Goal: Communication & Community: Share content

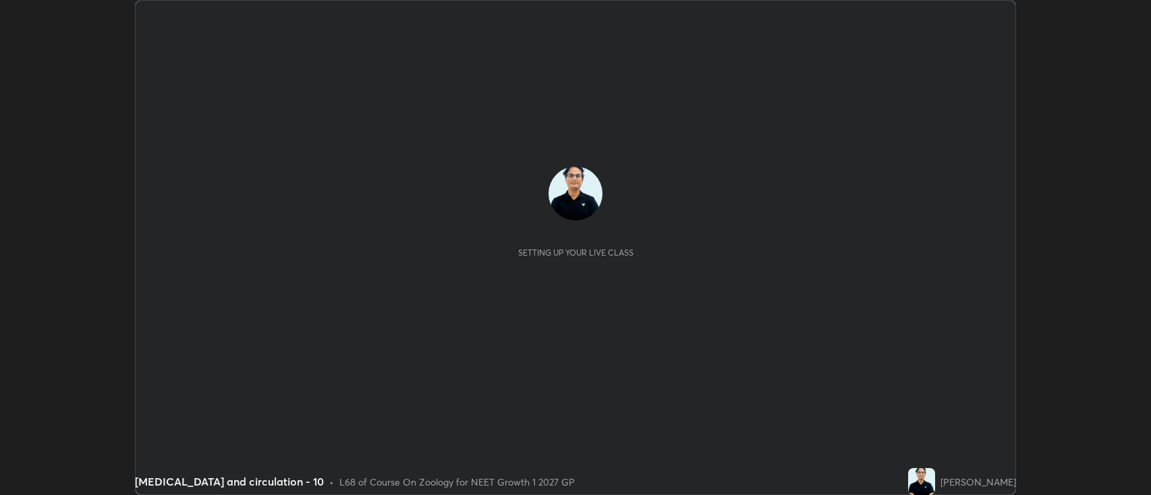
scroll to position [495, 1151]
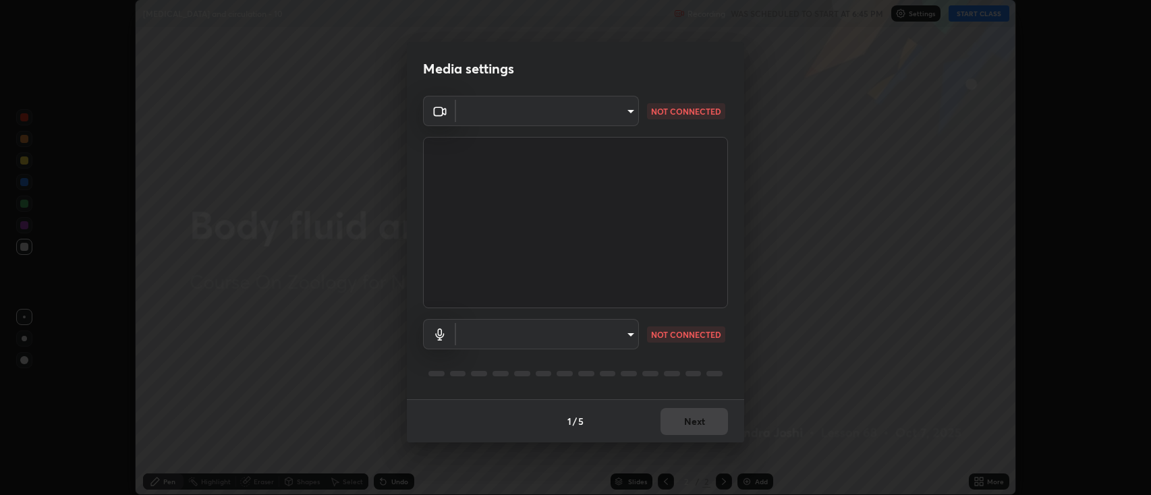
type input "3528efec02833288c34ab232e29dc1b898728e026cf3bfb96f453d63b846fc62"
type input "default"
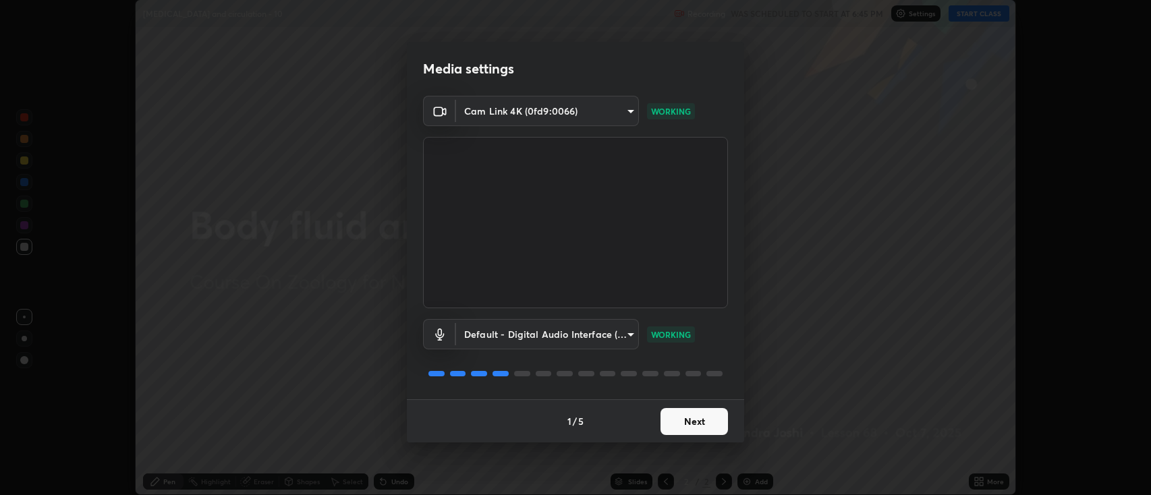
click at [708, 425] on button "Next" at bounding box center [694, 421] width 67 height 27
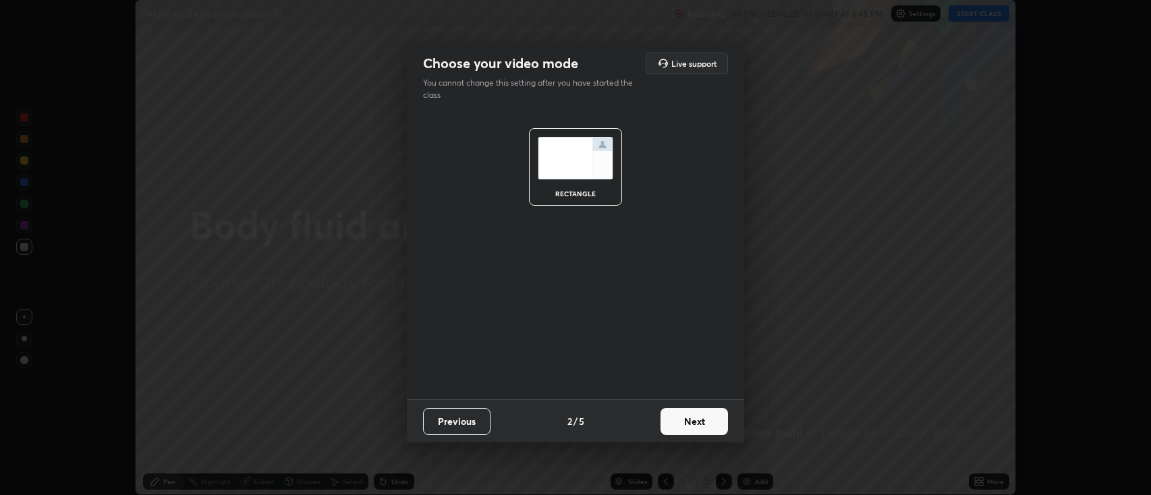
click at [710, 421] on button "Next" at bounding box center [694, 421] width 67 height 27
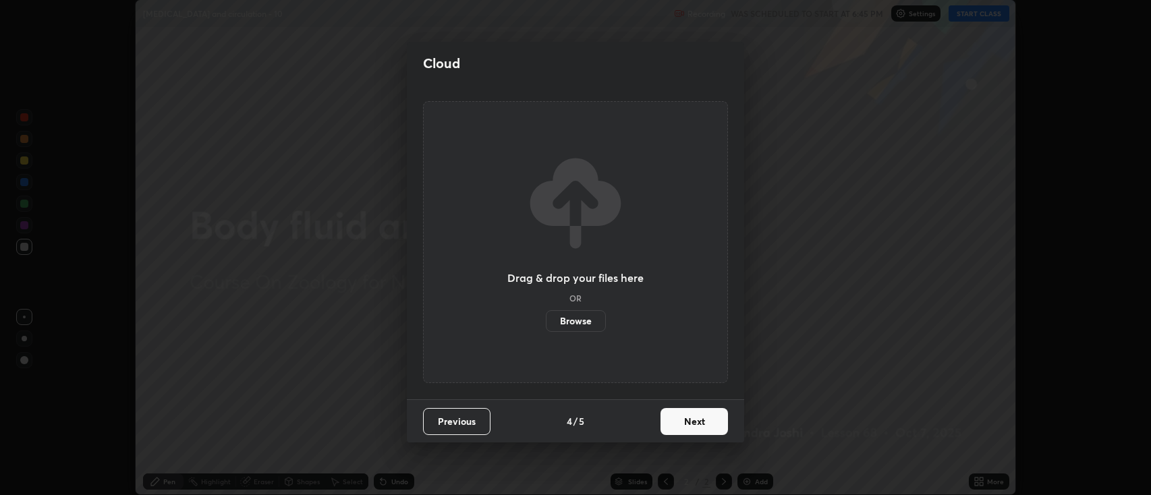
click at [707, 425] on button "Next" at bounding box center [694, 421] width 67 height 27
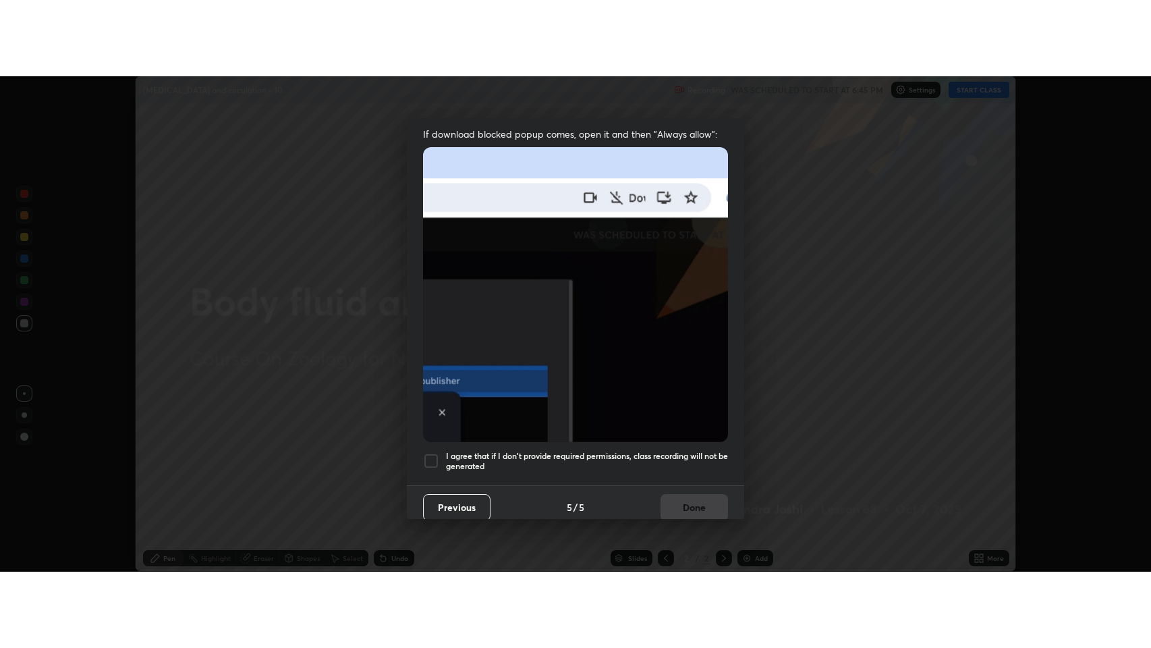
scroll to position [274, 0]
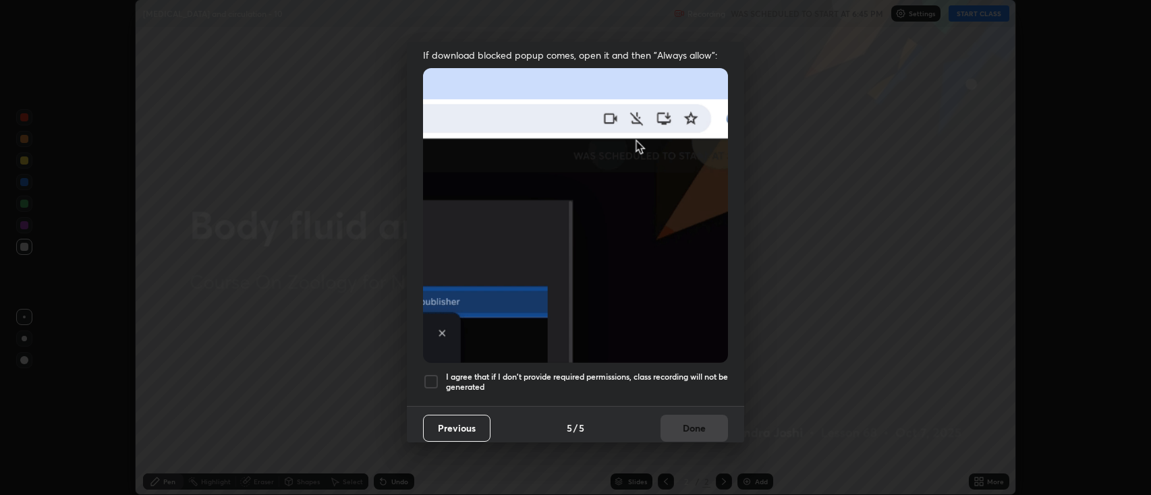
click at [437, 379] on div at bounding box center [431, 382] width 16 height 16
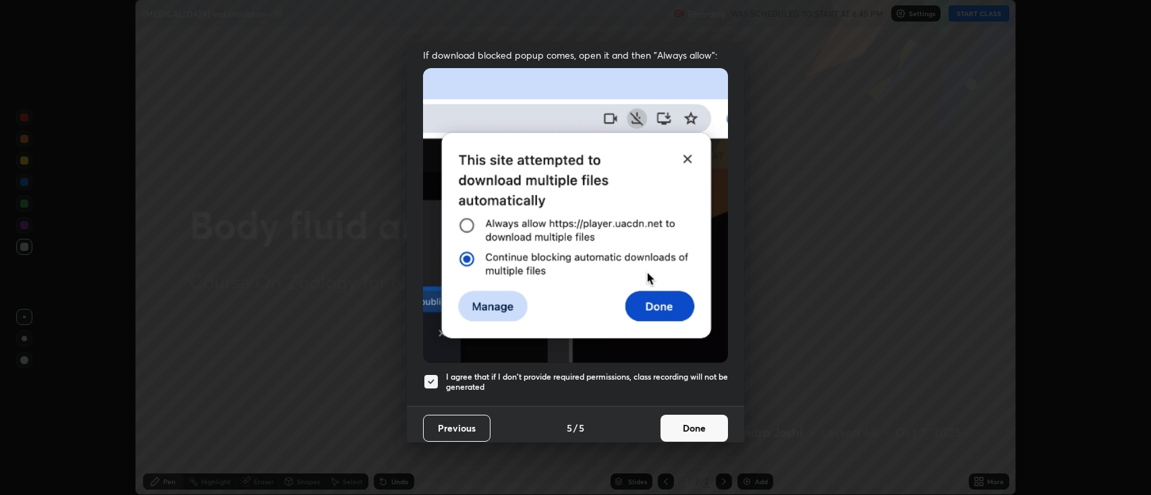
click at [696, 422] on button "Done" at bounding box center [694, 428] width 67 height 27
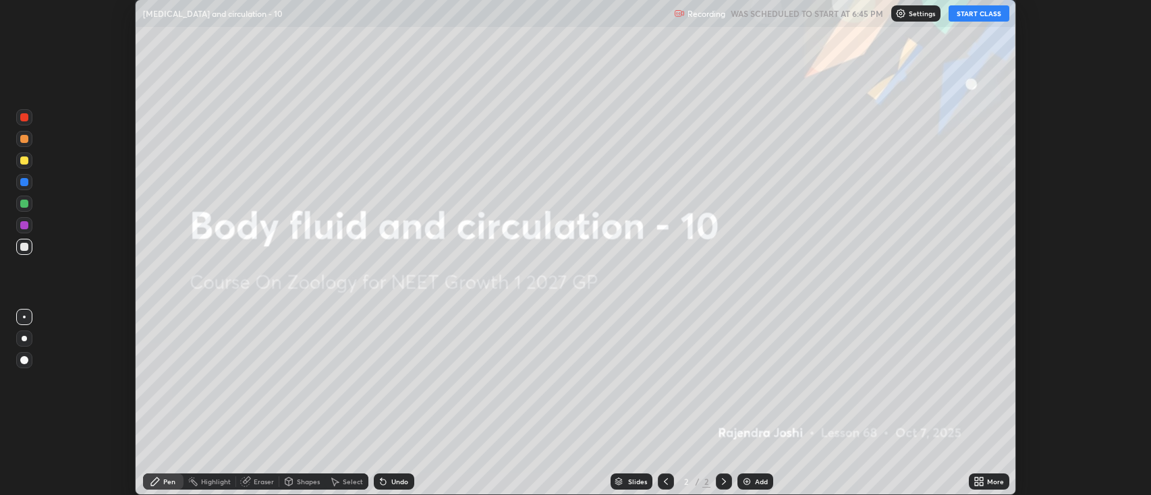
click at [986, 16] on button "START CLASS" at bounding box center [979, 13] width 61 height 16
click at [982, 478] on icon at bounding box center [981, 479] width 3 height 3
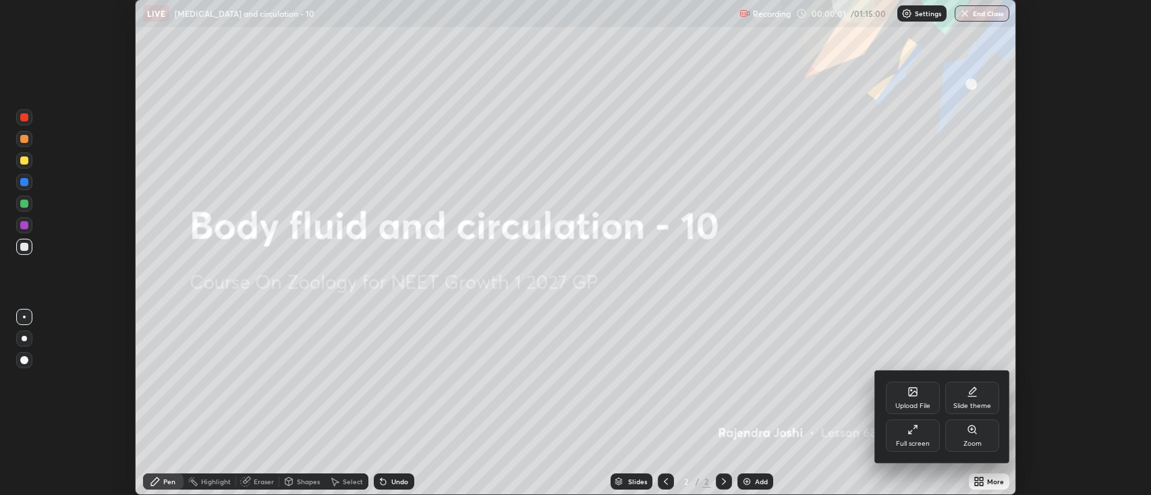
click at [920, 433] on div "Full screen" at bounding box center [913, 436] width 54 height 32
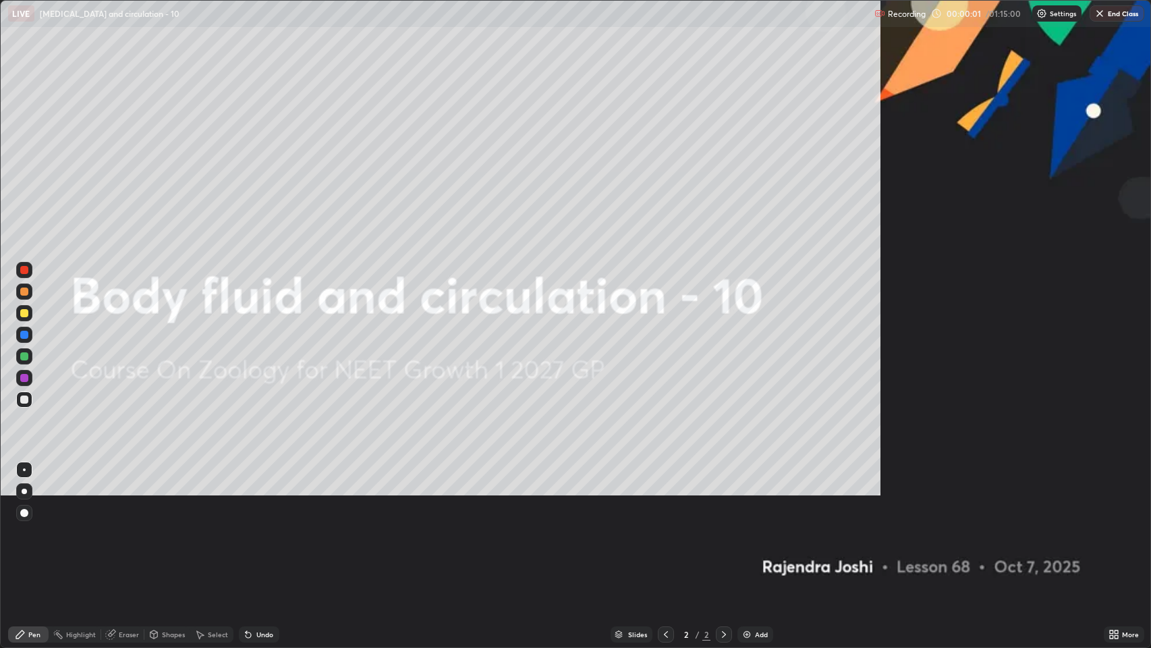
scroll to position [648, 1151]
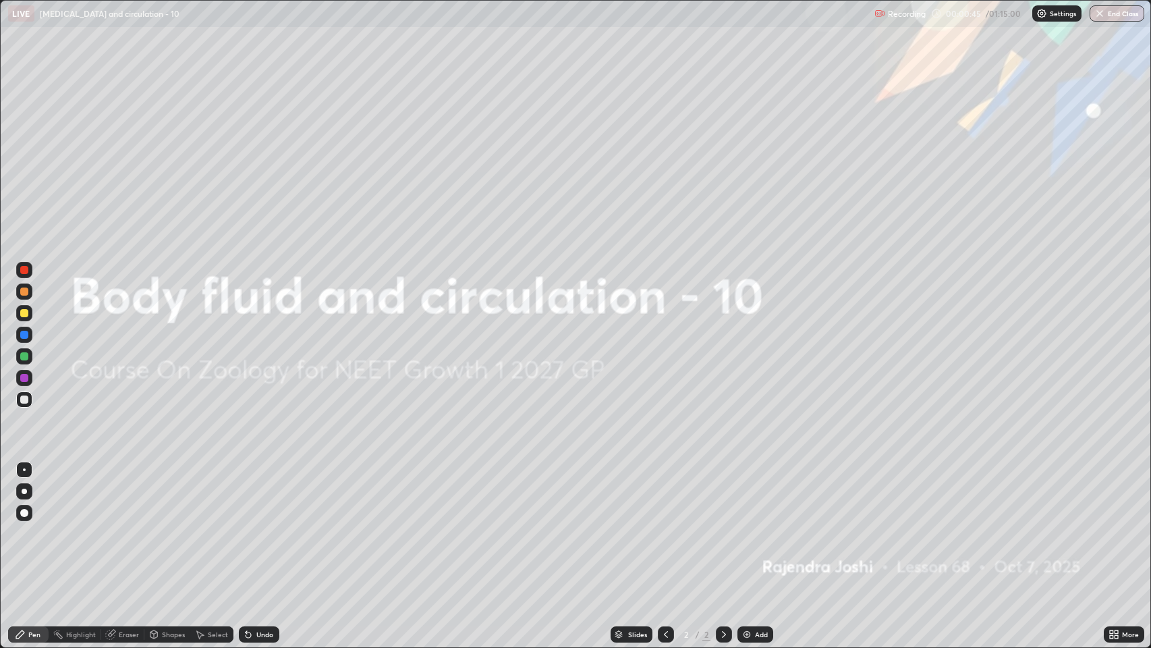
click at [758, 495] on div "Add" at bounding box center [761, 634] width 13 height 7
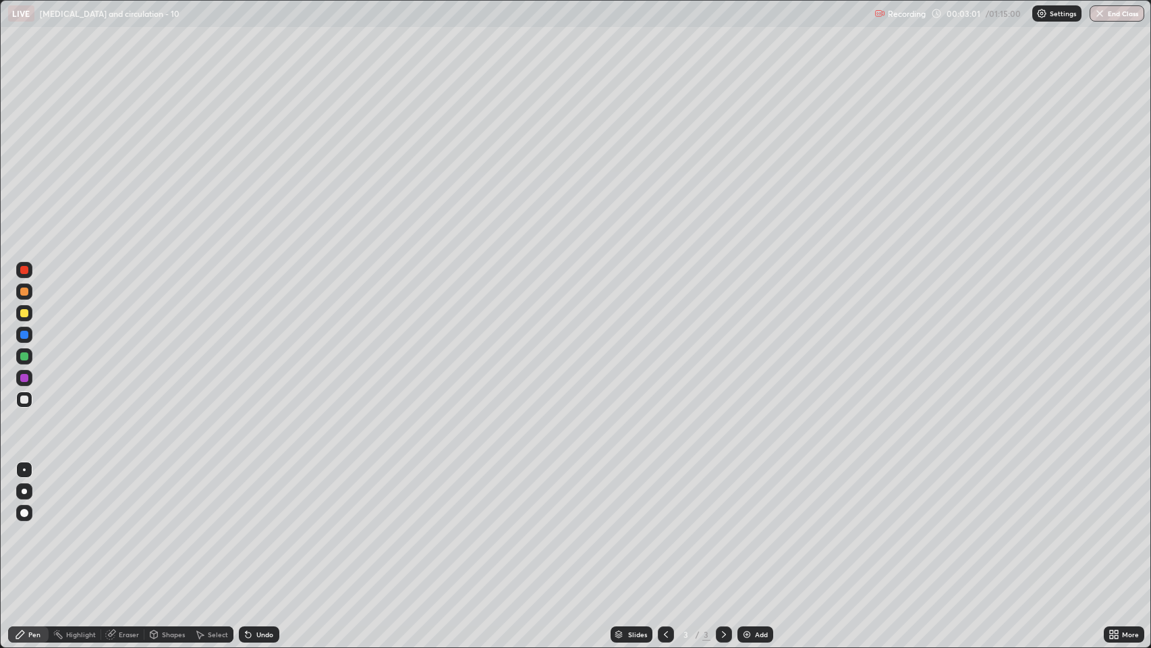
click at [23, 356] on div at bounding box center [24, 356] width 8 height 8
click at [24, 399] on div at bounding box center [24, 399] width 8 height 8
click at [24, 313] on div at bounding box center [24, 313] width 8 height 8
click at [23, 335] on div at bounding box center [24, 335] width 8 height 8
click at [25, 270] on div at bounding box center [24, 270] width 8 height 8
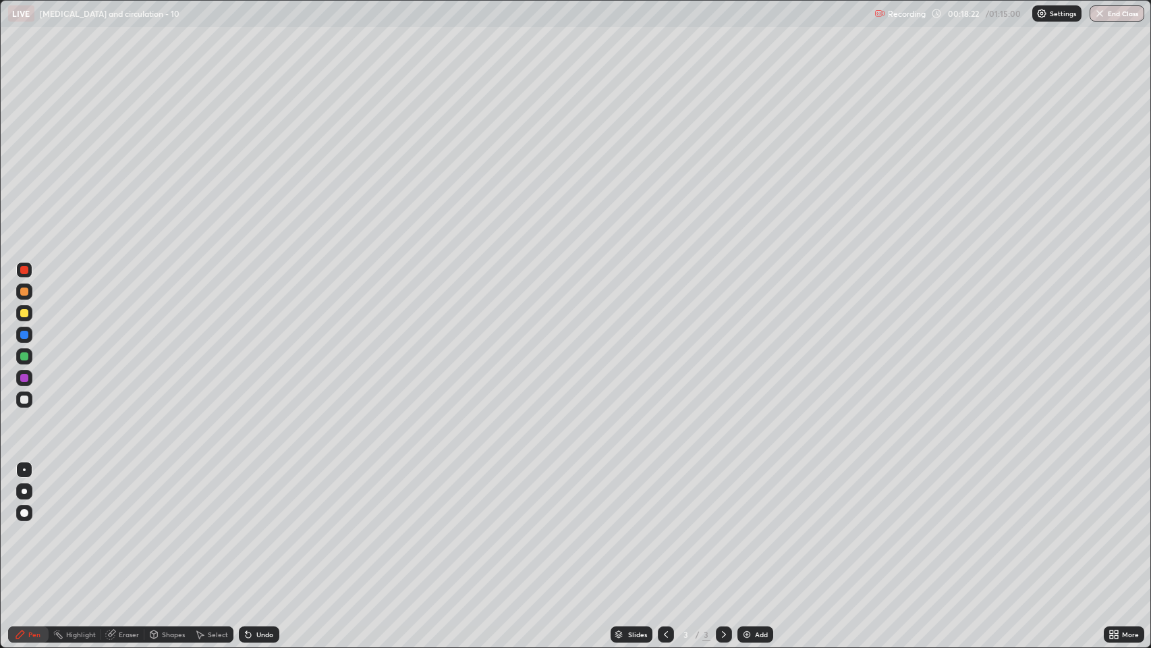
click at [626, 495] on div "Slides" at bounding box center [632, 634] width 42 height 16
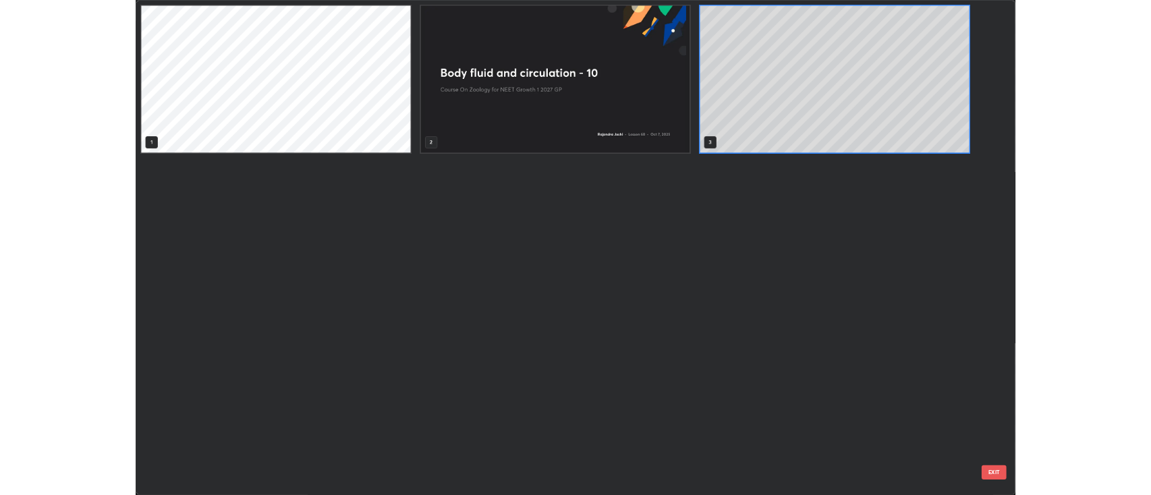
scroll to position [642, 1144]
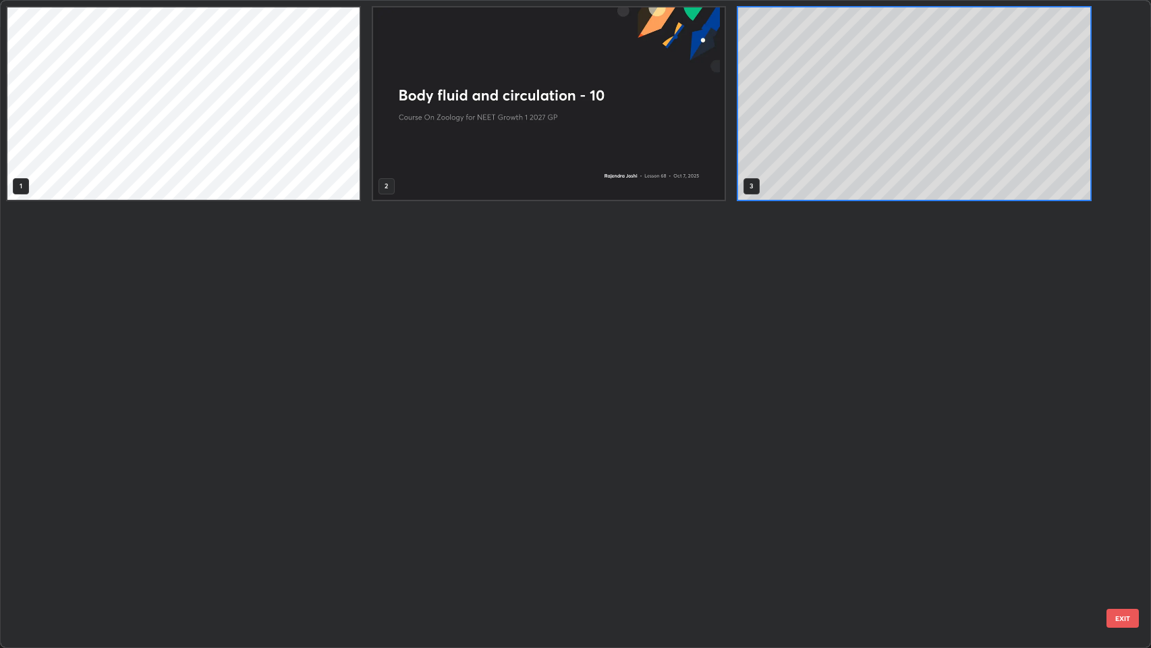
click at [1125, 495] on button "EXIT" at bounding box center [1123, 618] width 32 height 19
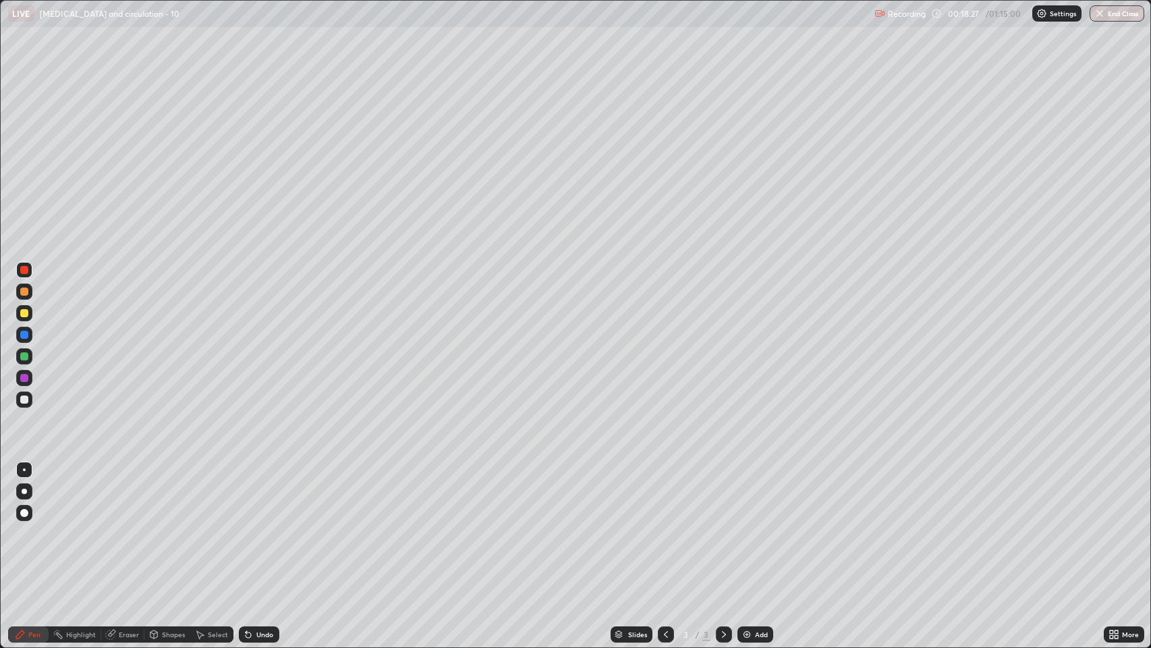
click at [1113, 495] on icon at bounding box center [1111, 636] width 3 height 3
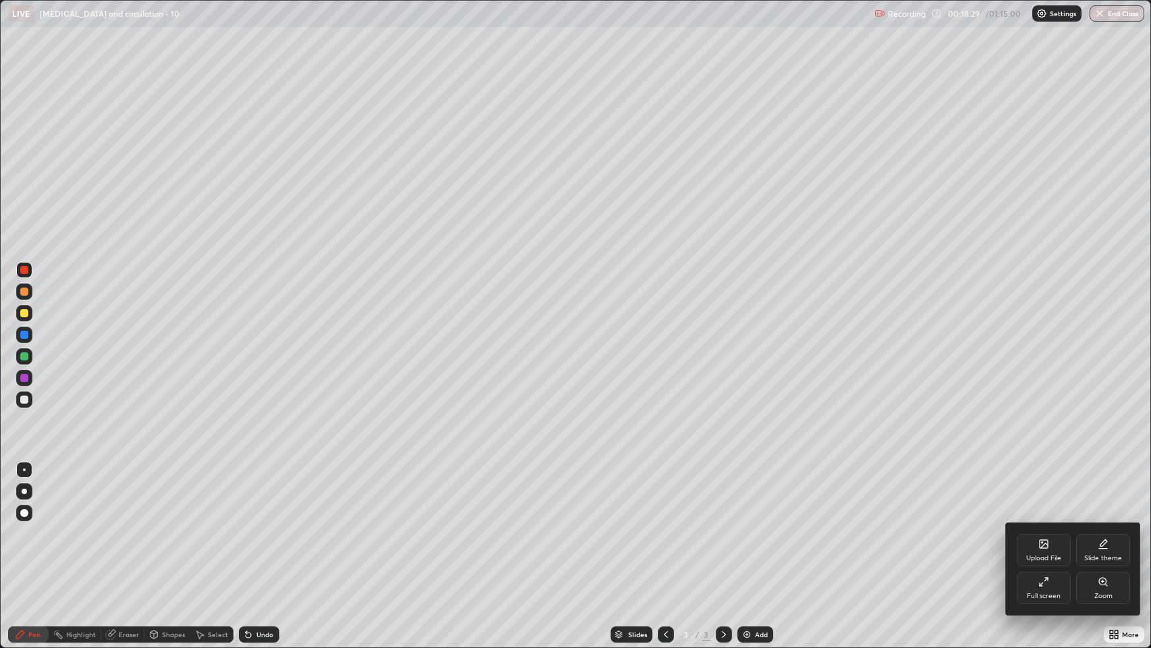
click at [1034, 495] on div "Upload File" at bounding box center [1044, 550] width 54 height 32
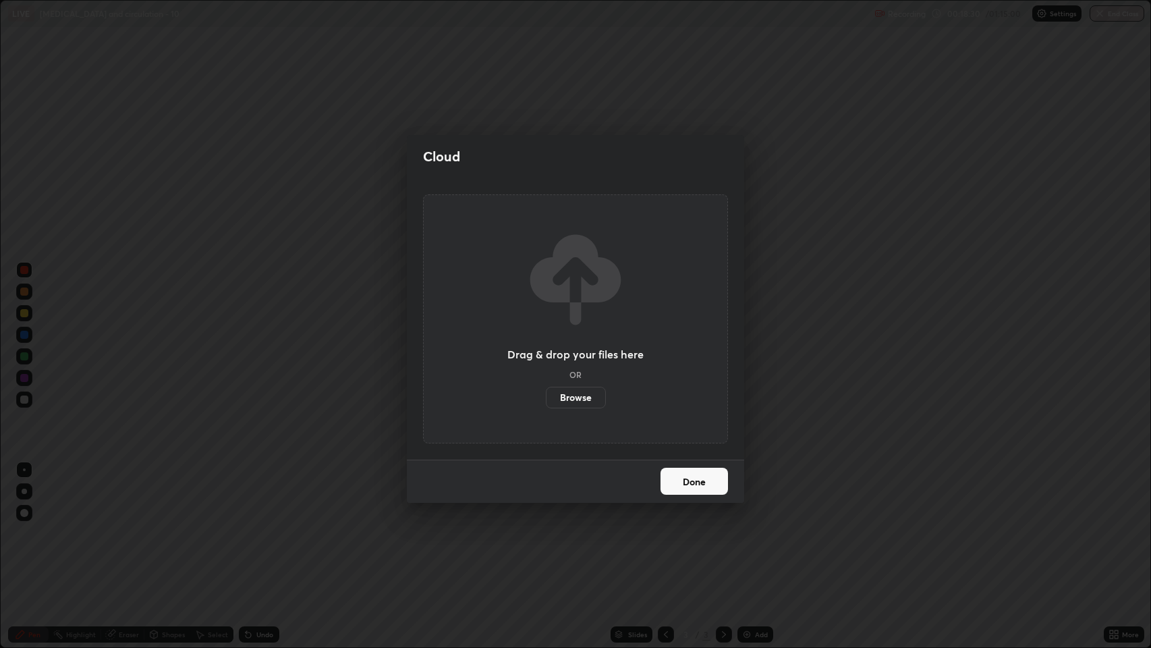
click at [583, 396] on label "Browse" at bounding box center [576, 398] width 60 height 22
click at [546, 396] on input "Browse" at bounding box center [546, 398] width 0 height 22
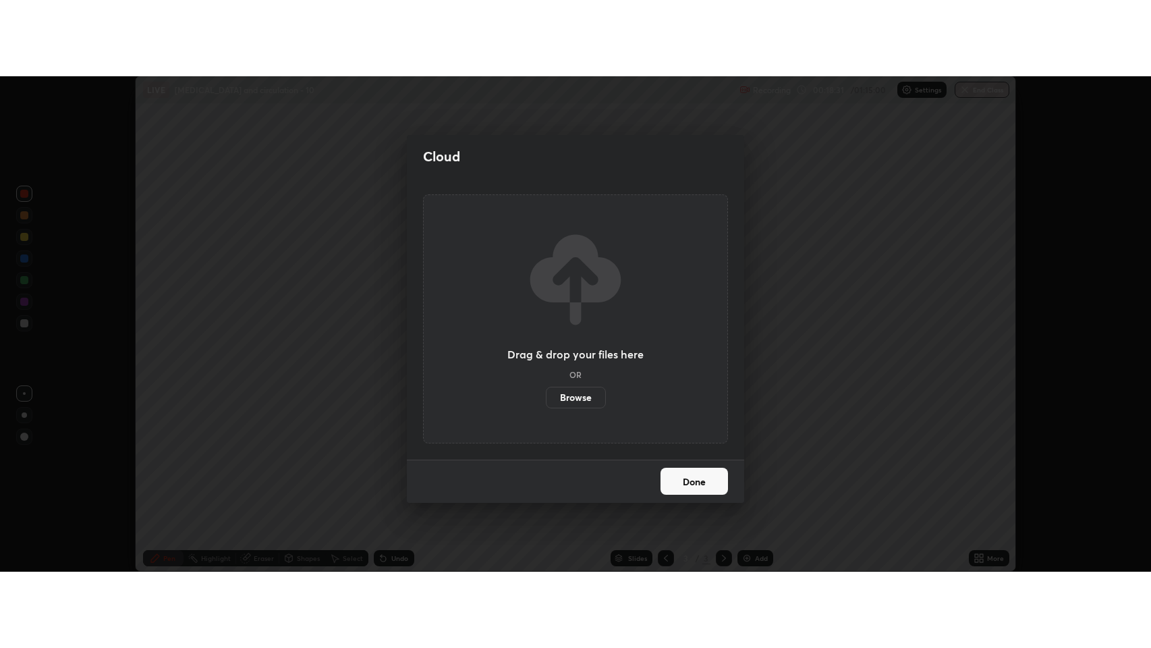
scroll to position [66975, 66319]
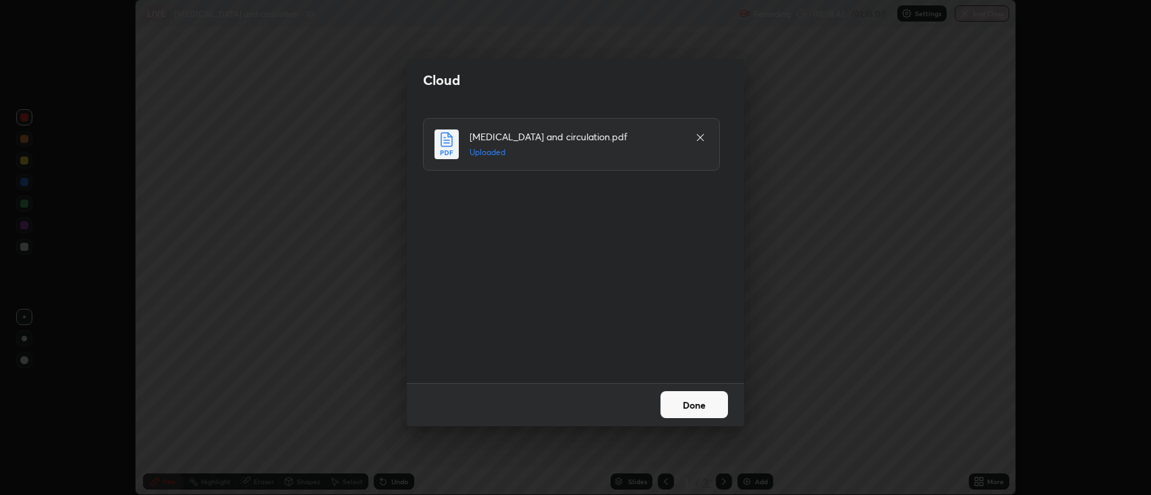
click at [700, 401] on button "Done" at bounding box center [694, 404] width 67 height 27
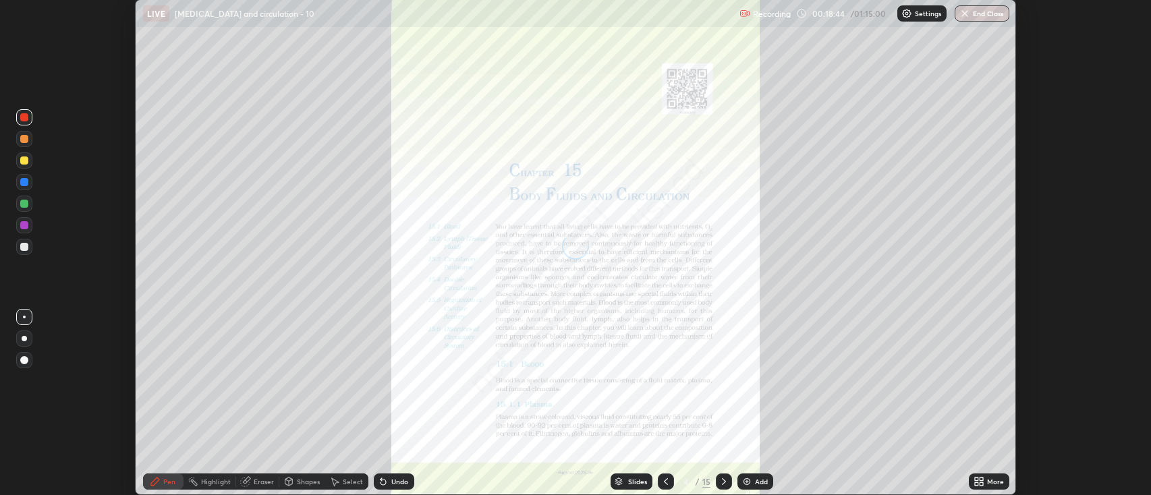
click at [976, 484] on icon at bounding box center [976, 483] width 3 height 3
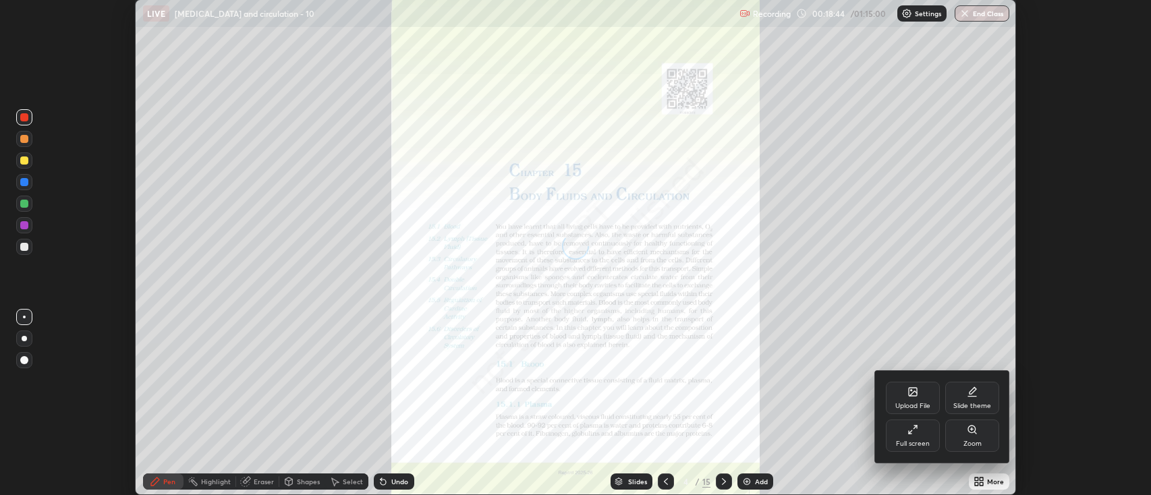
click at [924, 439] on div "Full screen" at bounding box center [913, 436] width 54 height 32
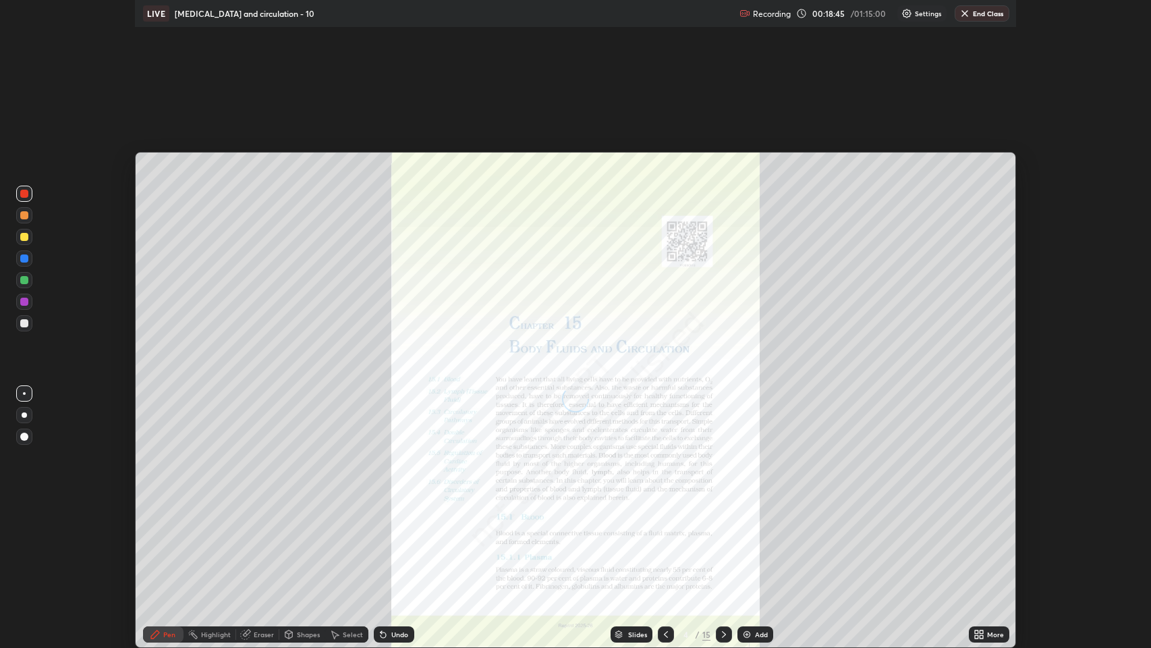
scroll to position [648, 1151]
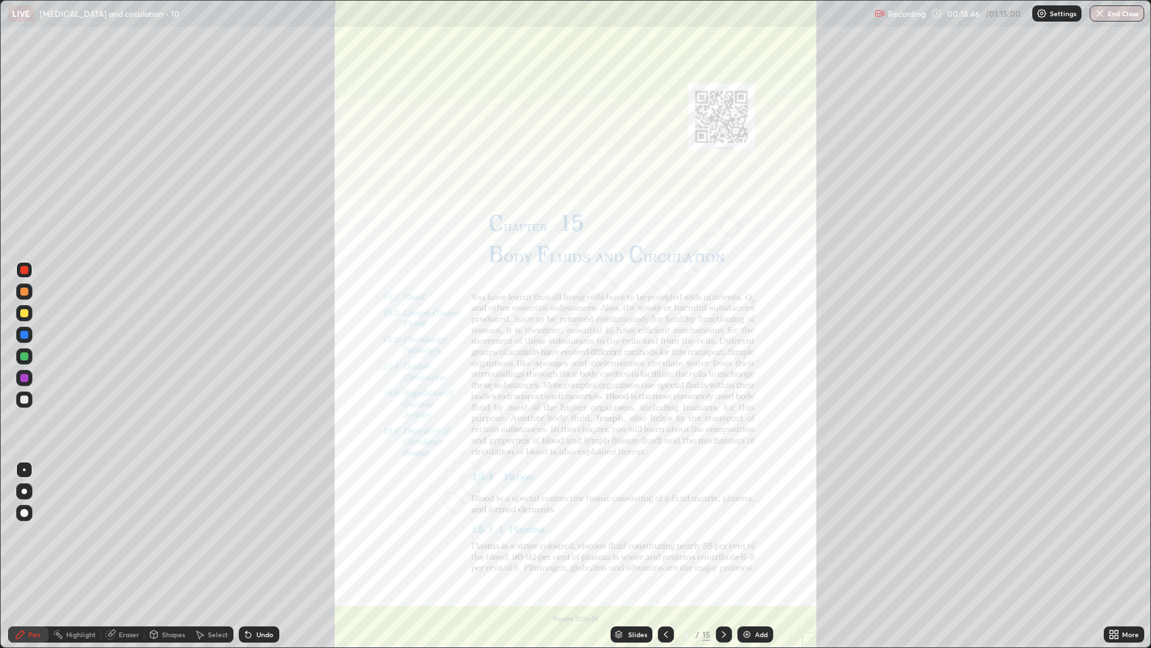
click at [635, 495] on div "Slides" at bounding box center [637, 634] width 19 height 7
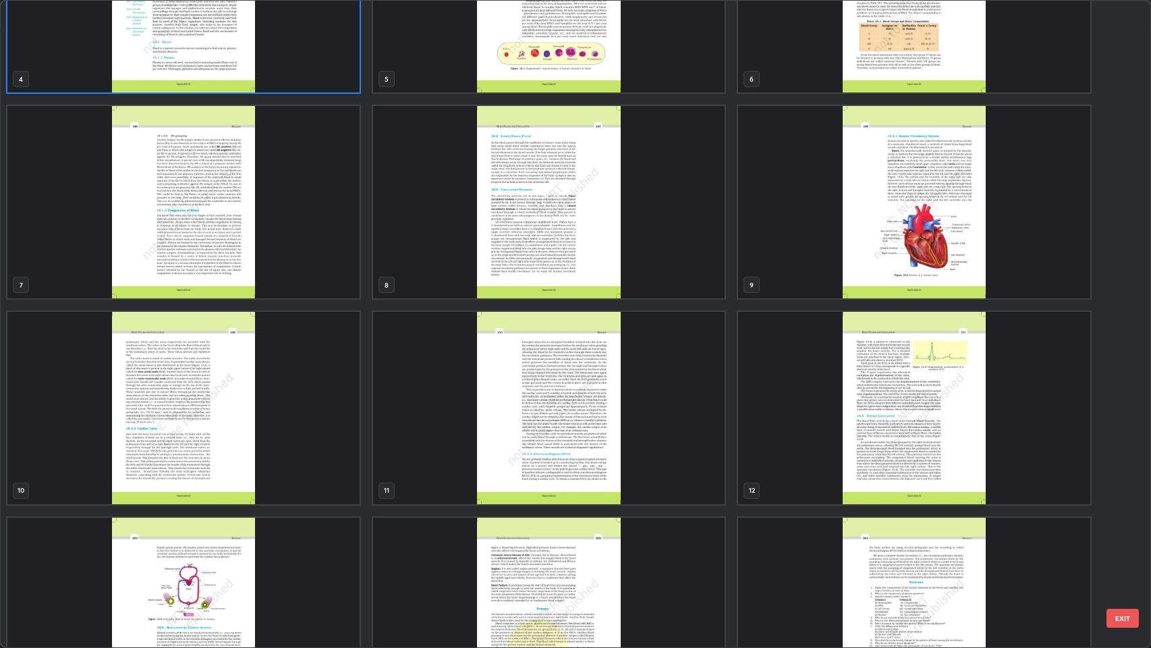
scroll to position [316, 0]
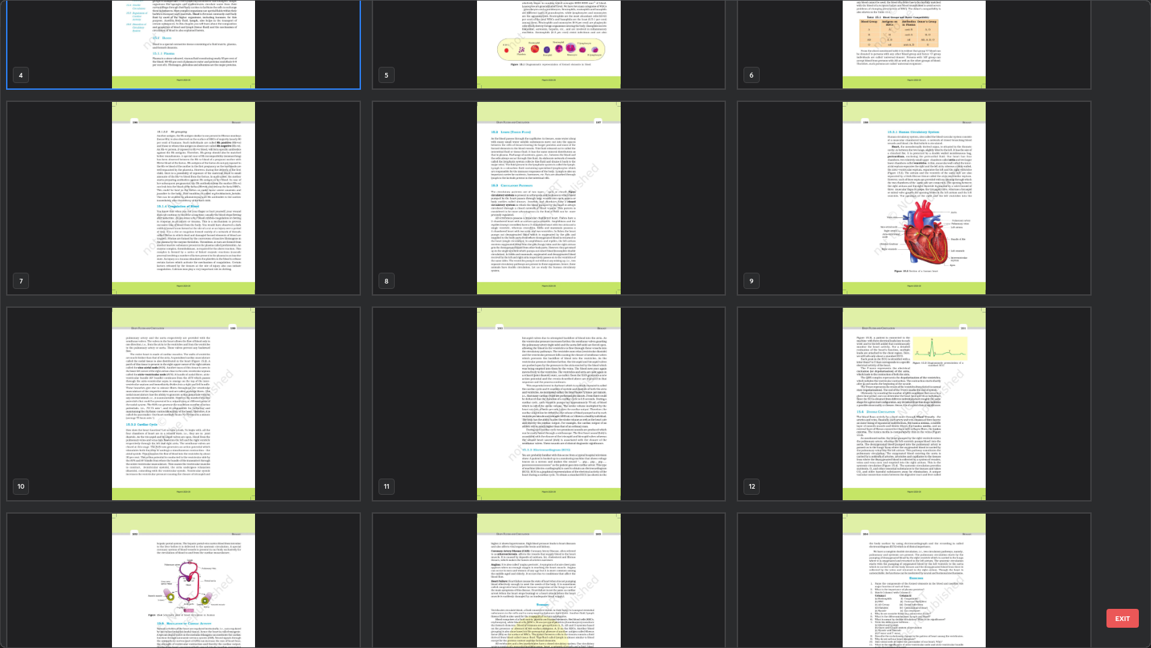
click at [190, 205] on img "grid" at bounding box center [183, 198] width 352 height 192
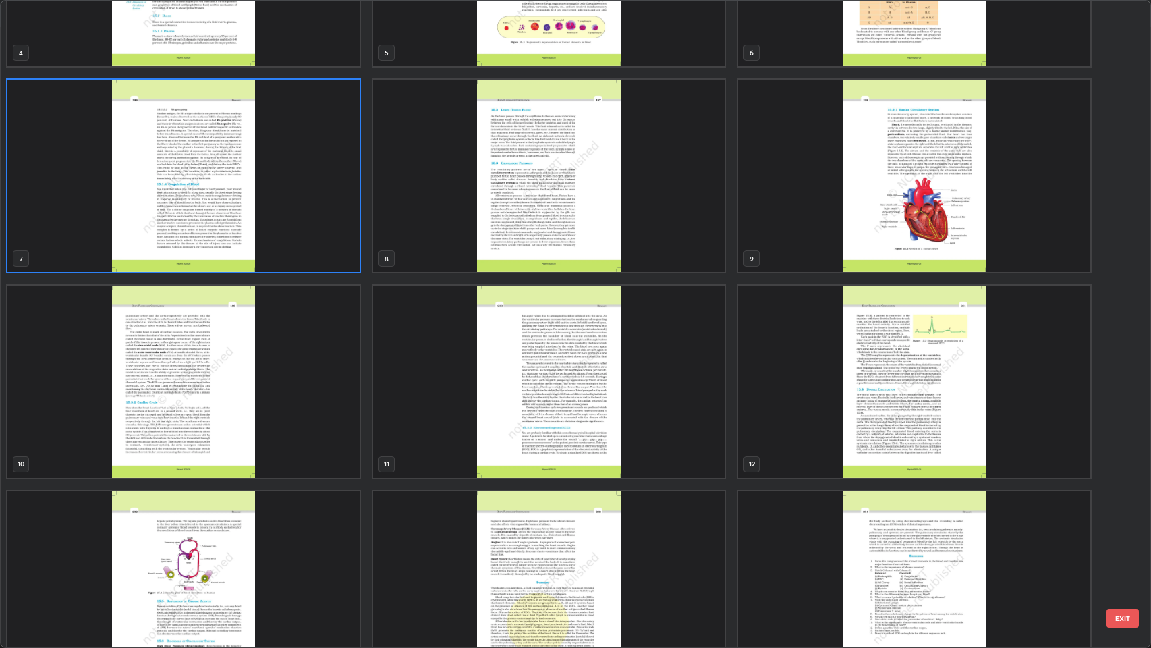
scroll to position [381, 0]
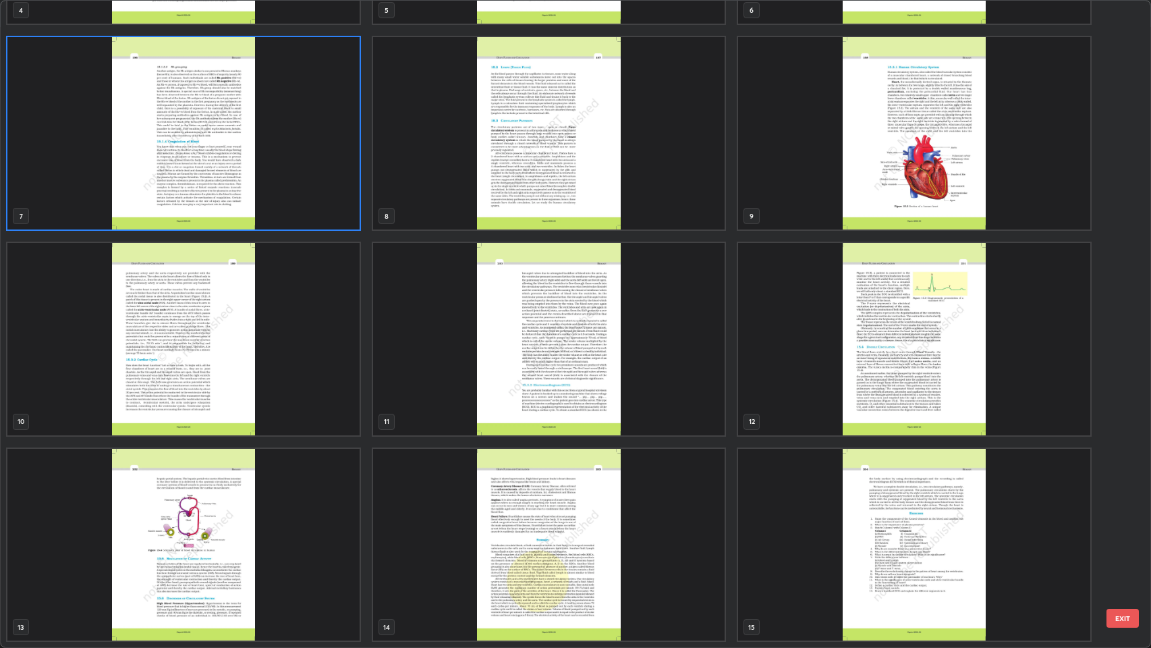
click at [180, 495] on img "grid" at bounding box center [183, 545] width 352 height 192
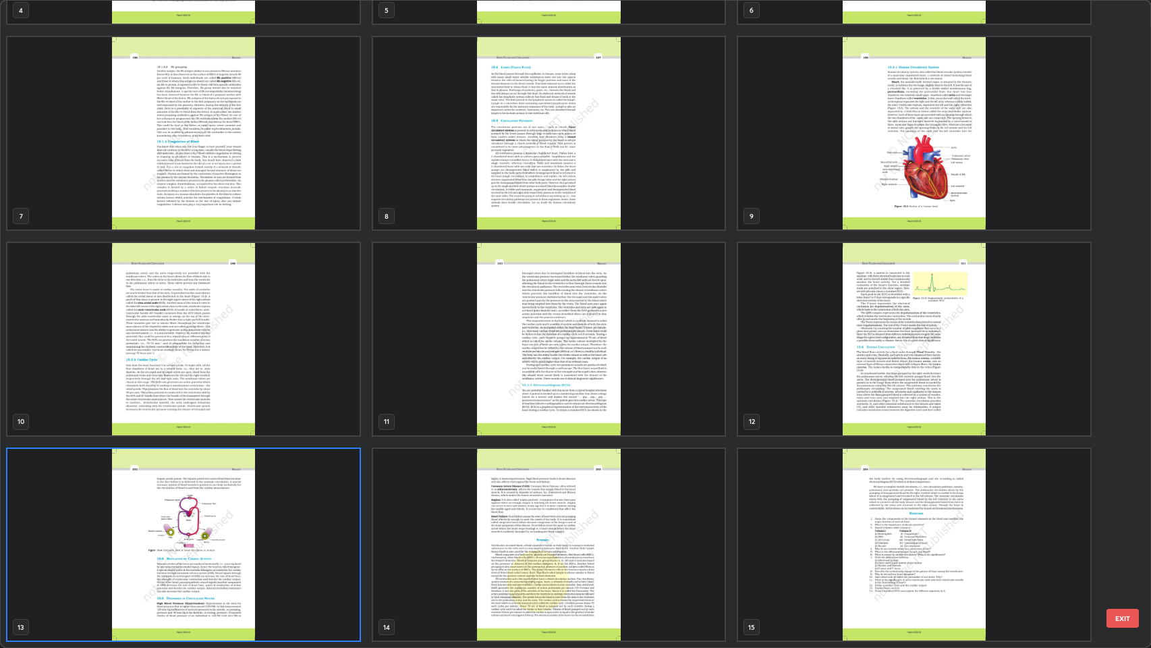
click at [180, 495] on img "grid" at bounding box center [183, 545] width 352 height 192
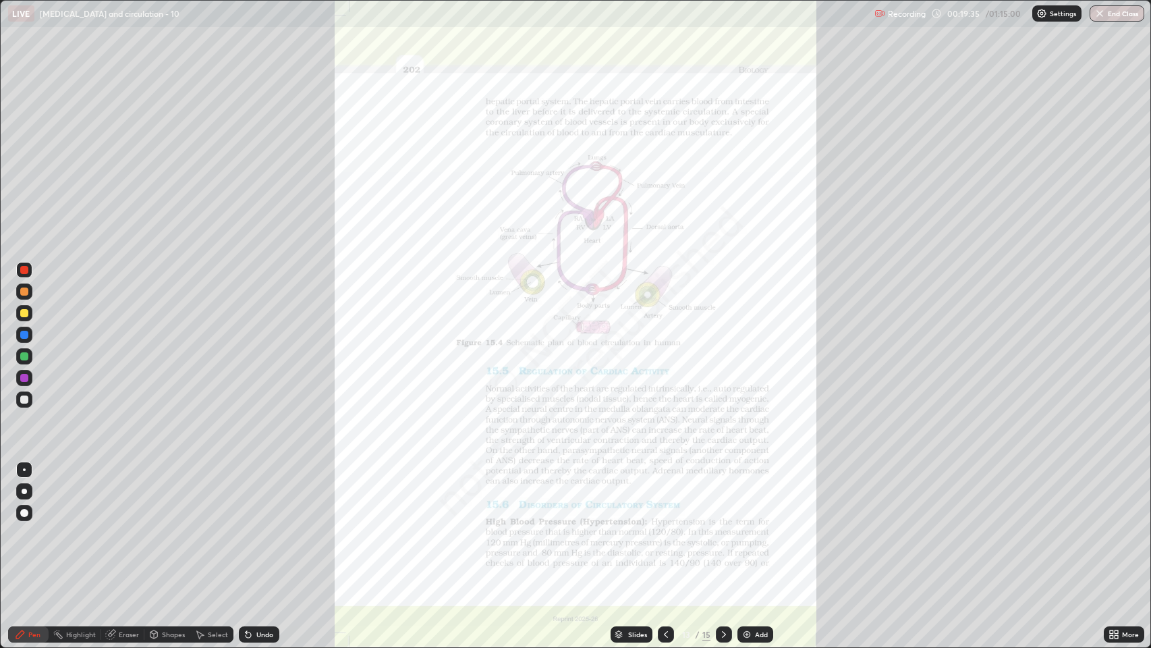
click at [173, 495] on img "grid" at bounding box center [183, 545] width 352 height 192
click at [22, 313] on div at bounding box center [24, 313] width 8 height 8
click at [24, 331] on div at bounding box center [24, 335] width 8 height 8
click at [28, 316] on div at bounding box center [24, 313] width 8 height 8
click at [26, 293] on div at bounding box center [24, 291] width 8 height 8
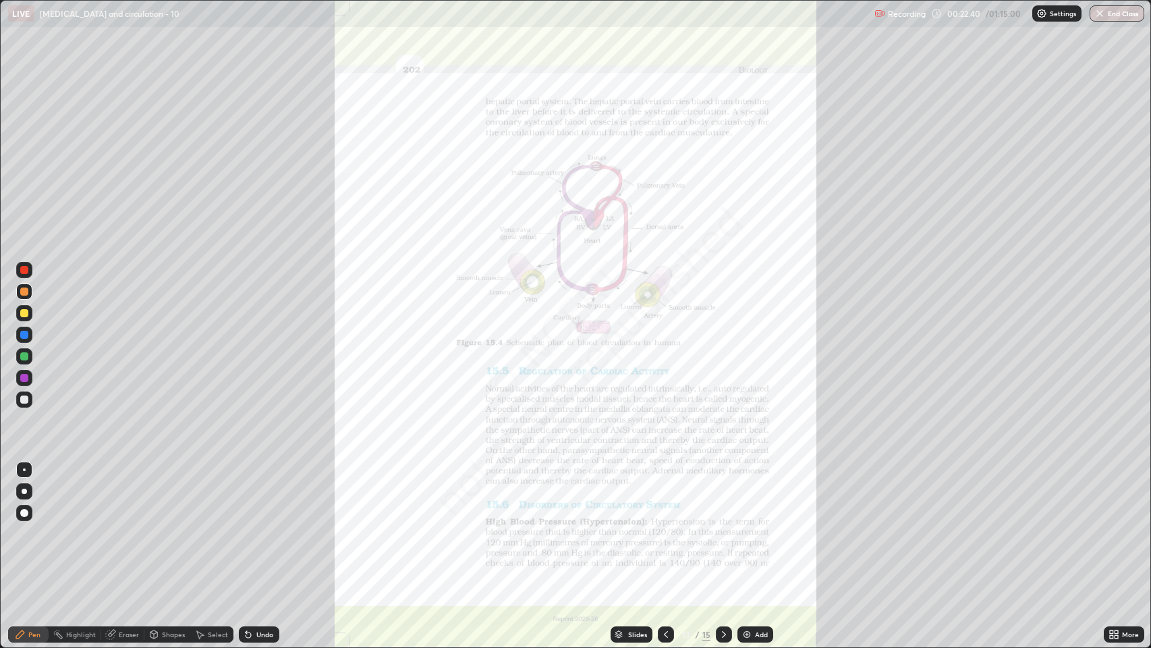
click at [756, 495] on div "Add" at bounding box center [761, 634] width 13 height 7
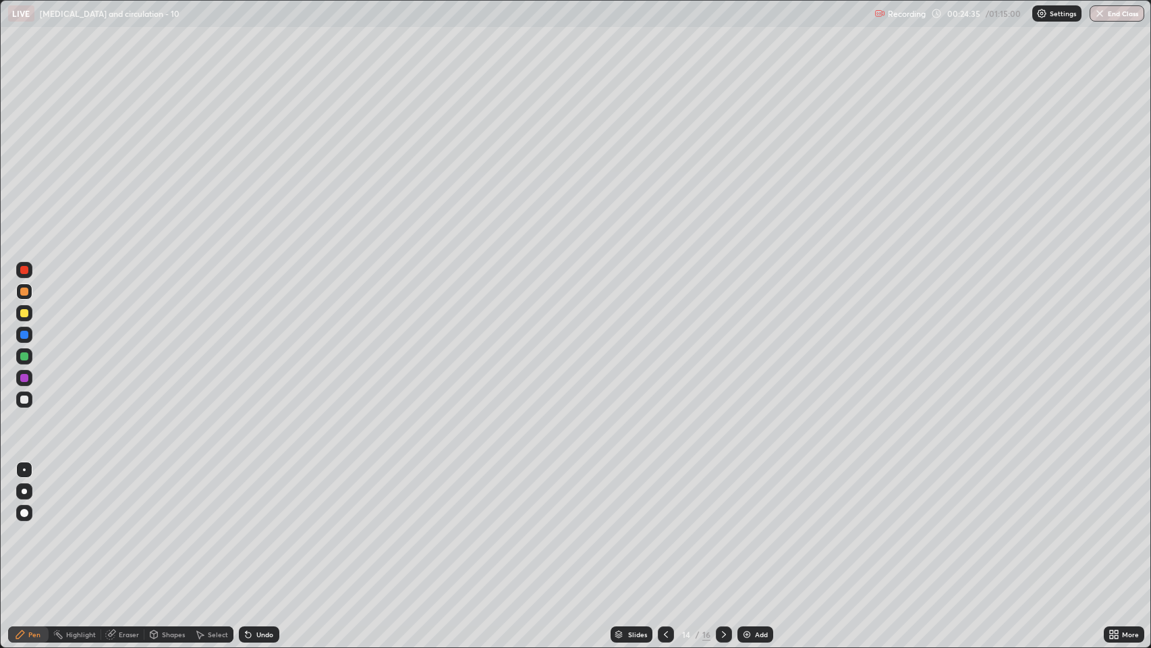
click at [23, 269] on div at bounding box center [24, 270] width 8 height 8
click at [665, 495] on icon at bounding box center [666, 634] width 11 height 11
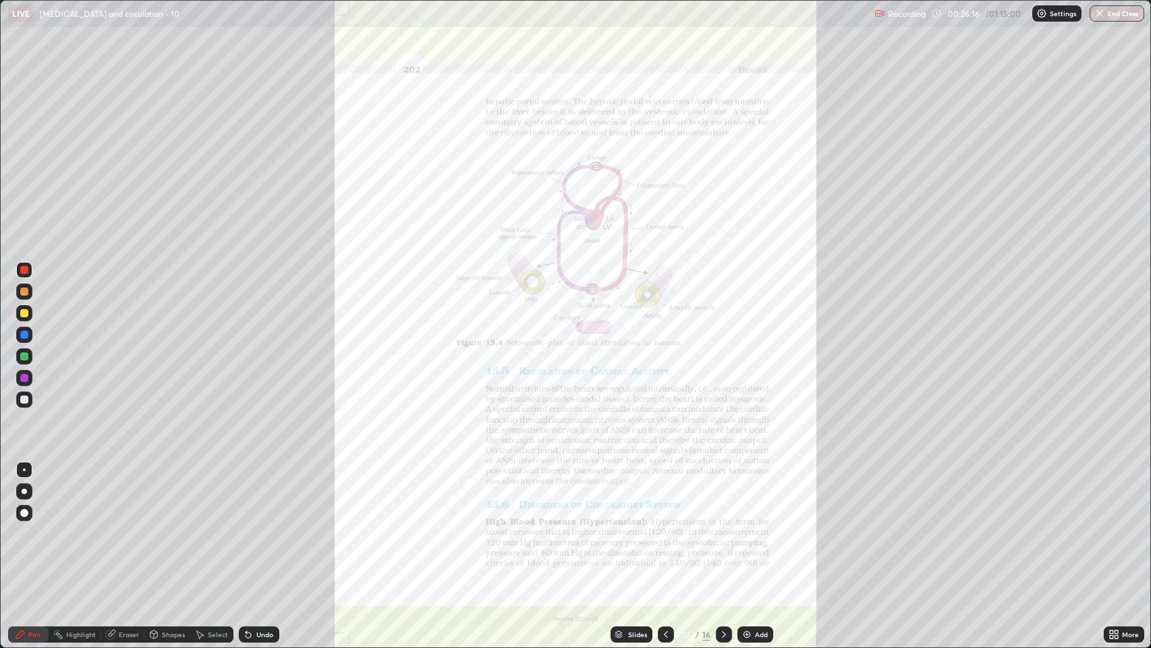
click at [26, 267] on div at bounding box center [24, 270] width 8 height 8
click at [723, 495] on icon at bounding box center [724, 634] width 11 height 11
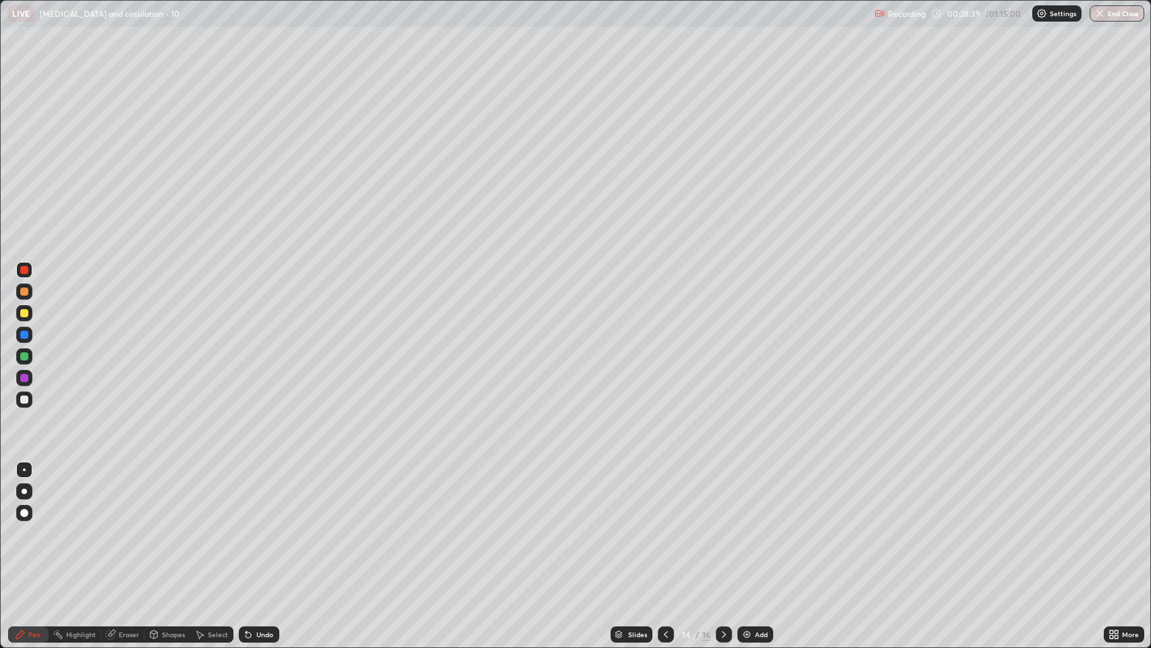
click at [30, 312] on div at bounding box center [24, 313] width 16 height 16
click at [666, 495] on icon at bounding box center [666, 634] width 11 height 11
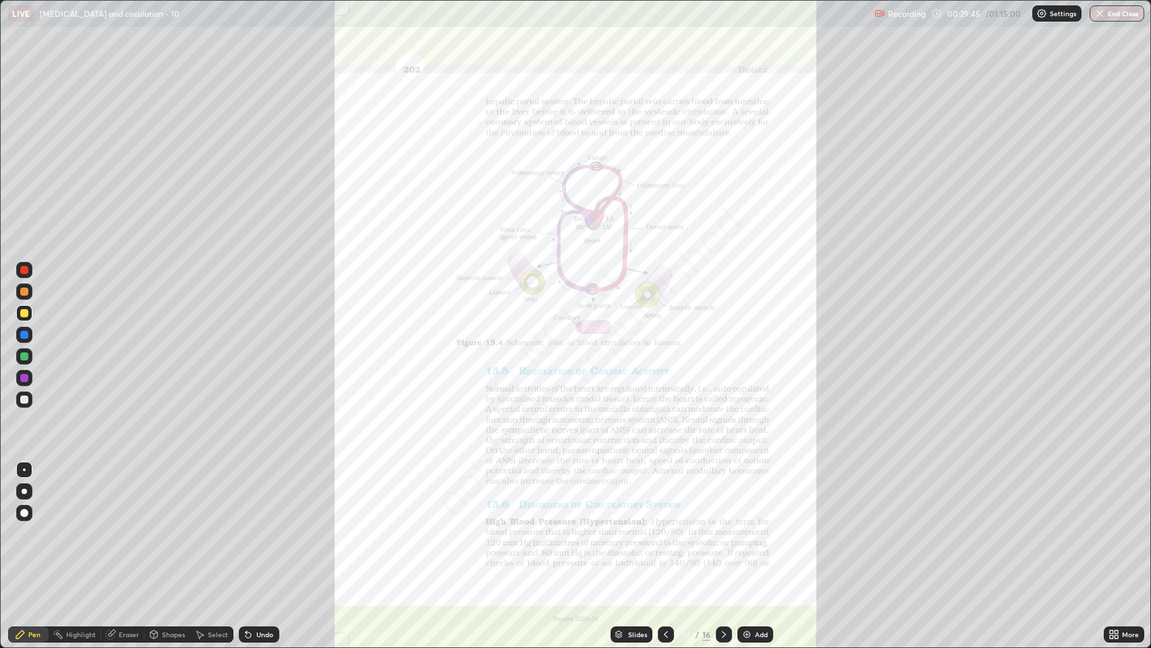
click at [1114, 495] on icon at bounding box center [1114, 634] width 11 height 11
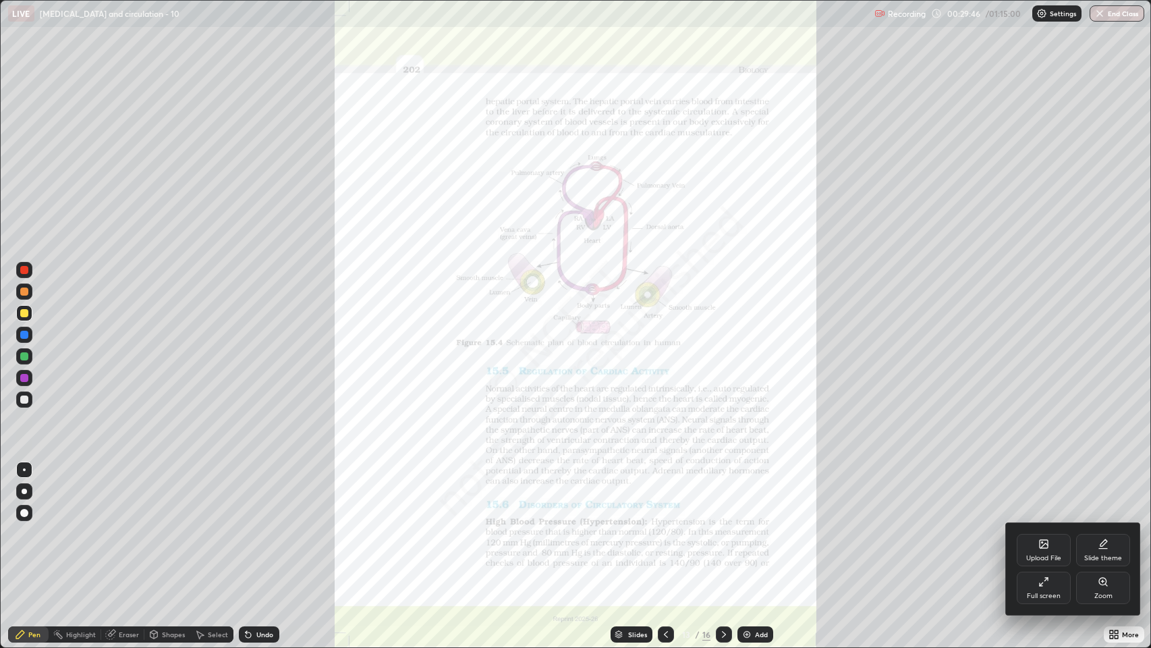
click at [1098, 495] on div "Zoom" at bounding box center [1103, 587] width 54 height 32
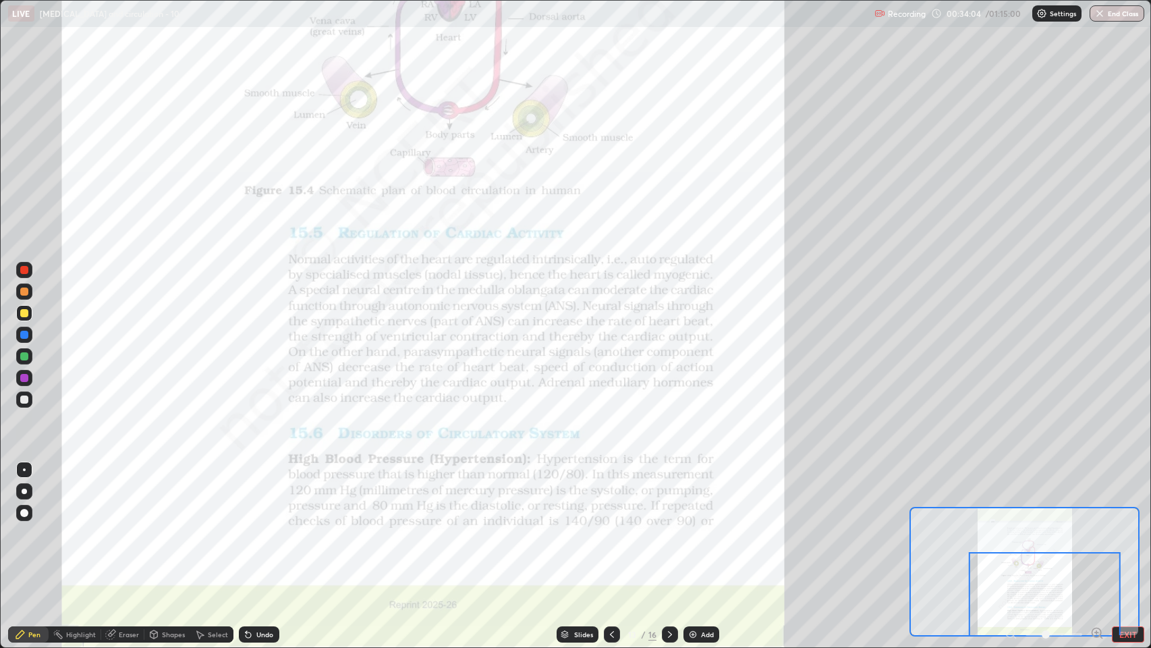
click at [269, 495] on div "Undo" at bounding box center [259, 634] width 40 height 16
click at [22, 290] on div at bounding box center [24, 291] width 8 height 8
click at [26, 360] on div at bounding box center [24, 356] width 8 height 8
click at [25, 378] on div at bounding box center [24, 378] width 8 height 8
click at [24, 291] on div at bounding box center [24, 291] width 8 height 8
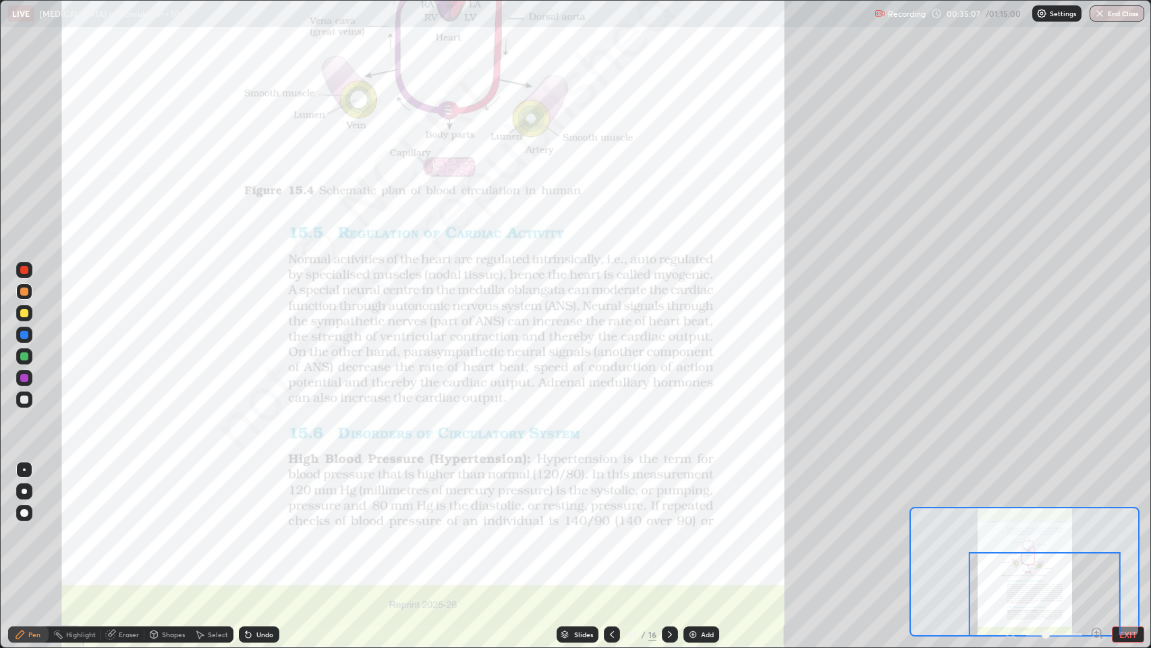
click at [22, 312] on div at bounding box center [24, 313] width 8 height 8
click at [24, 399] on div at bounding box center [24, 399] width 8 height 8
click at [25, 335] on div at bounding box center [24, 335] width 8 height 8
click at [24, 270] on div at bounding box center [24, 270] width 8 height 8
click at [669, 495] on icon at bounding box center [670, 634] width 11 height 11
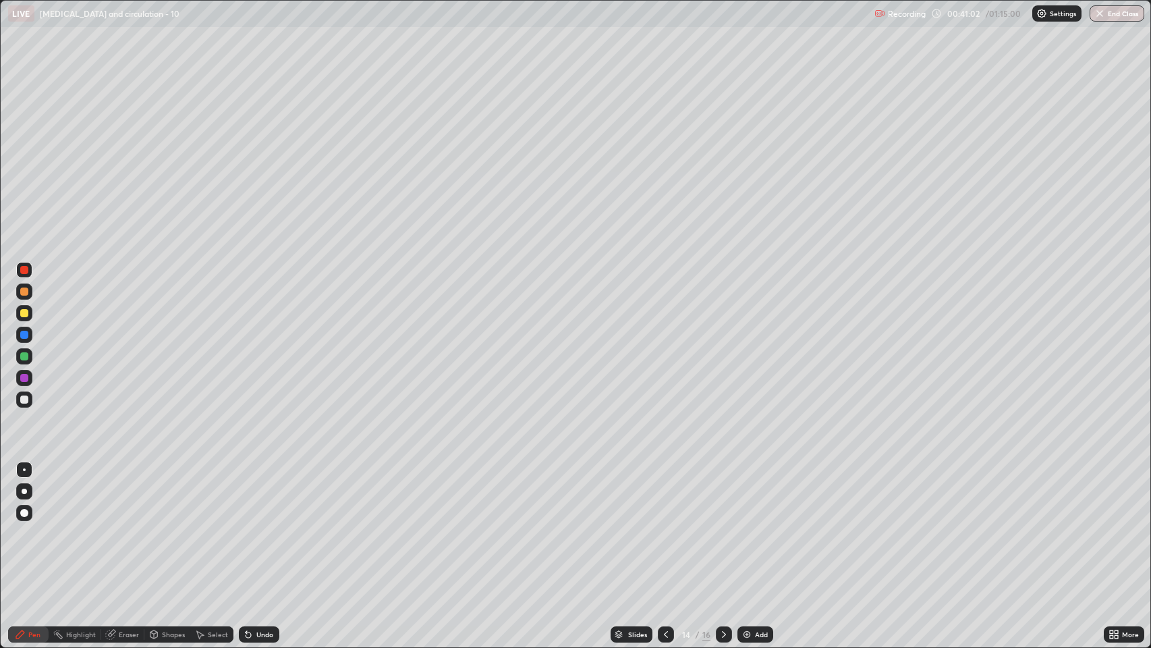
click at [723, 495] on icon at bounding box center [724, 634] width 11 height 11
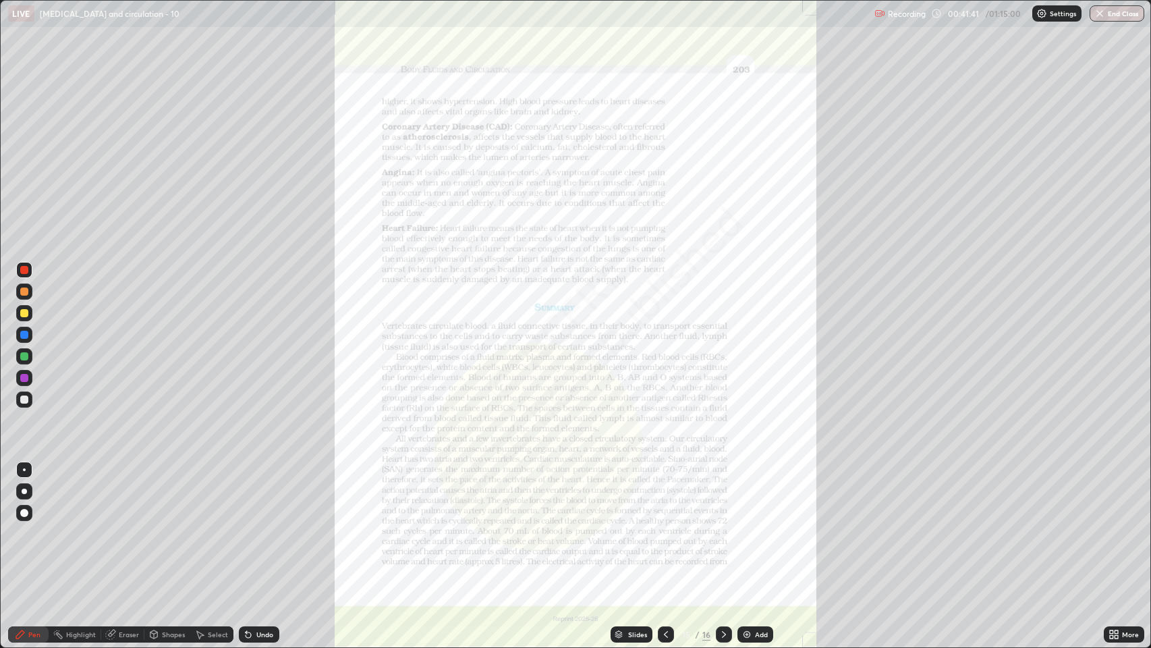
click at [746, 495] on img at bounding box center [747, 634] width 11 height 11
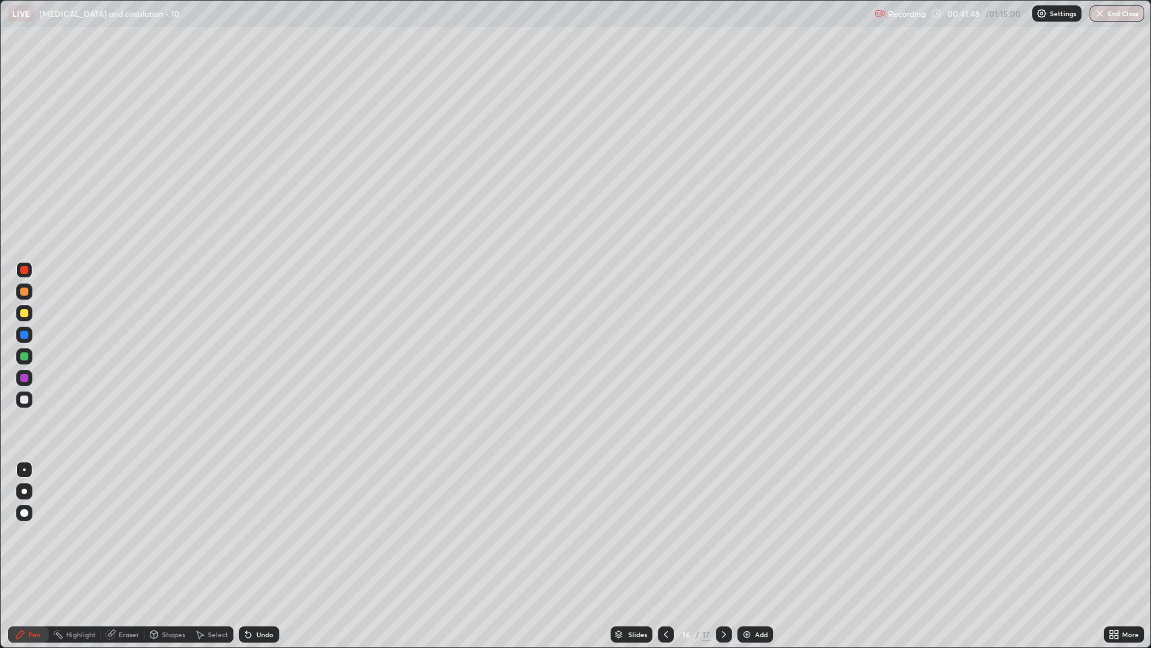
click at [26, 312] on div at bounding box center [24, 313] width 8 height 8
click at [661, 495] on icon at bounding box center [666, 634] width 11 height 11
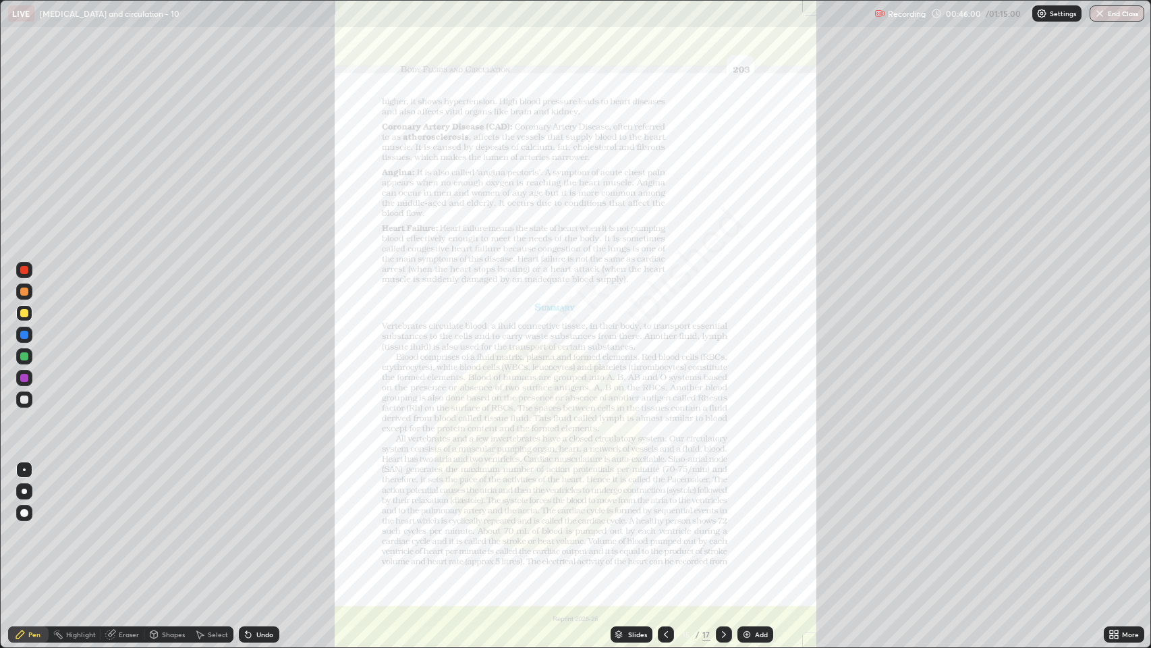
click at [665, 495] on icon at bounding box center [666, 634] width 11 height 11
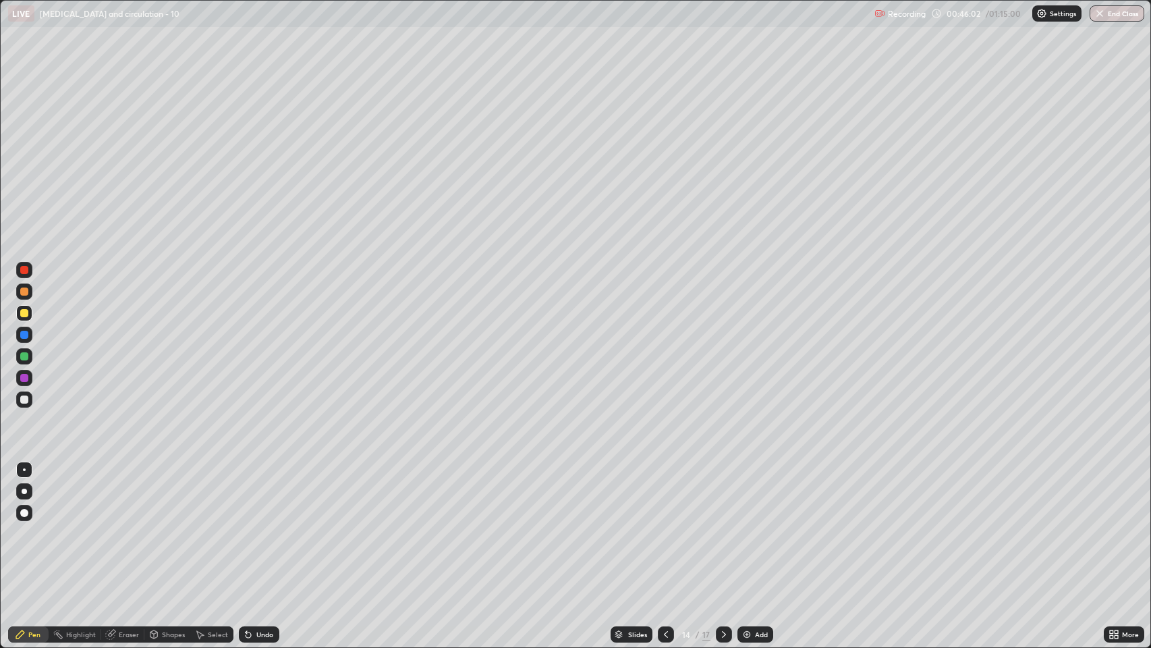
click at [723, 495] on icon at bounding box center [724, 634] width 11 height 11
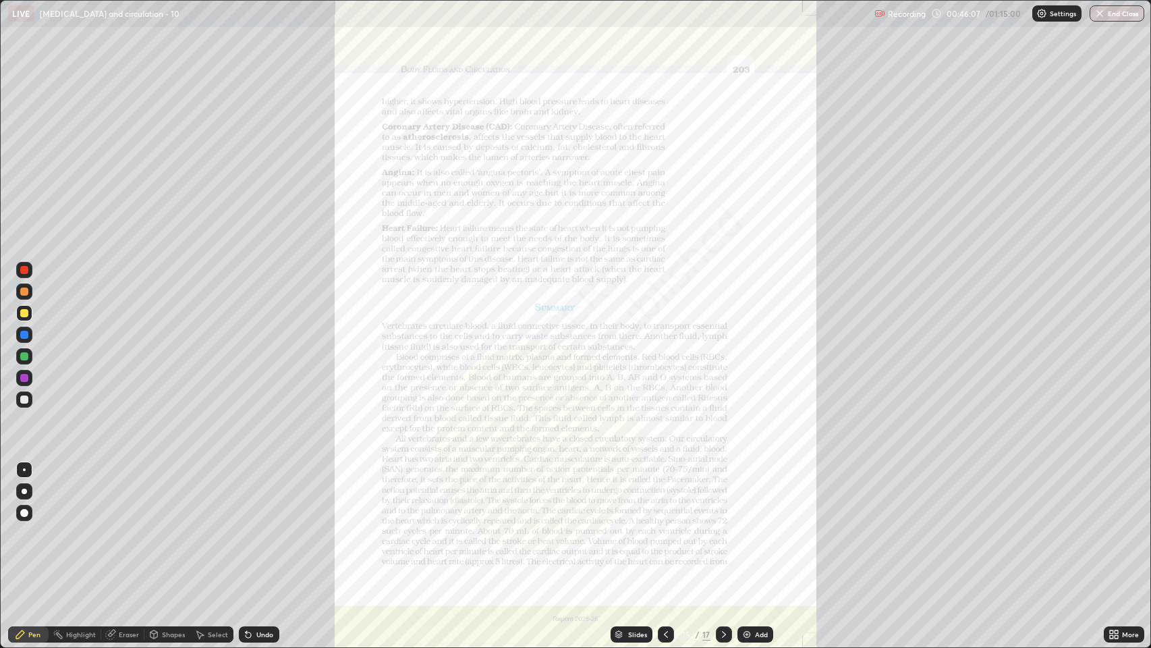
click at [617, 495] on icon at bounding box center [618, 632] width 7 height 3
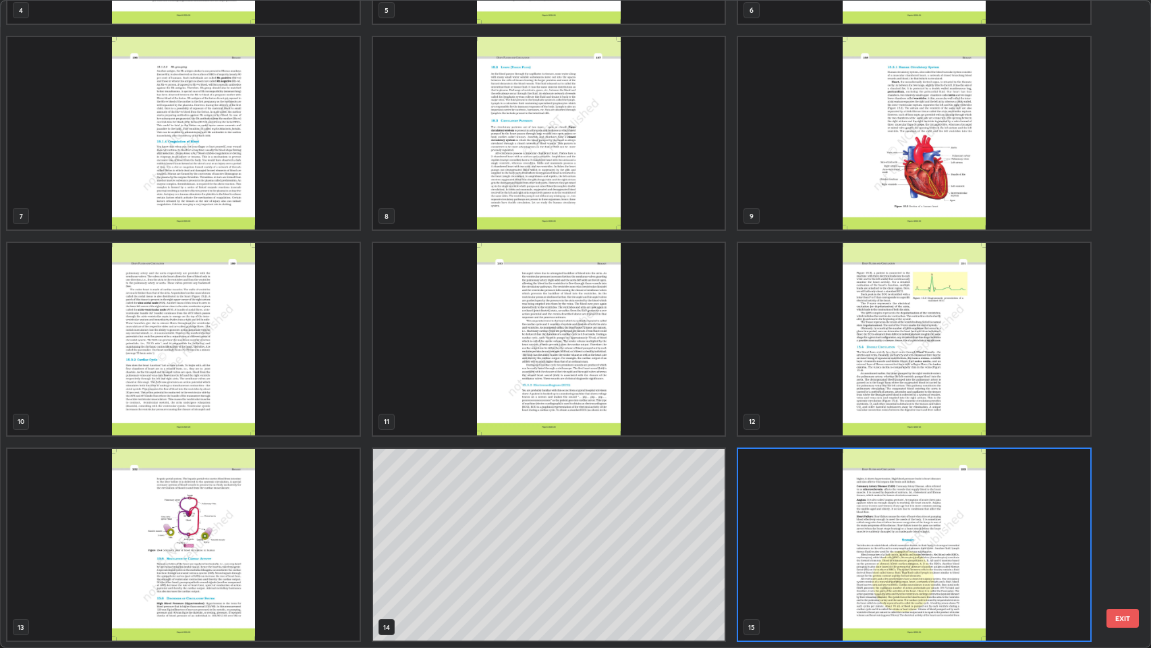
scroll to position [642, 1144]
click at [299, 495] on img "grid" at bounding box center [183, 545] width 352 height 192
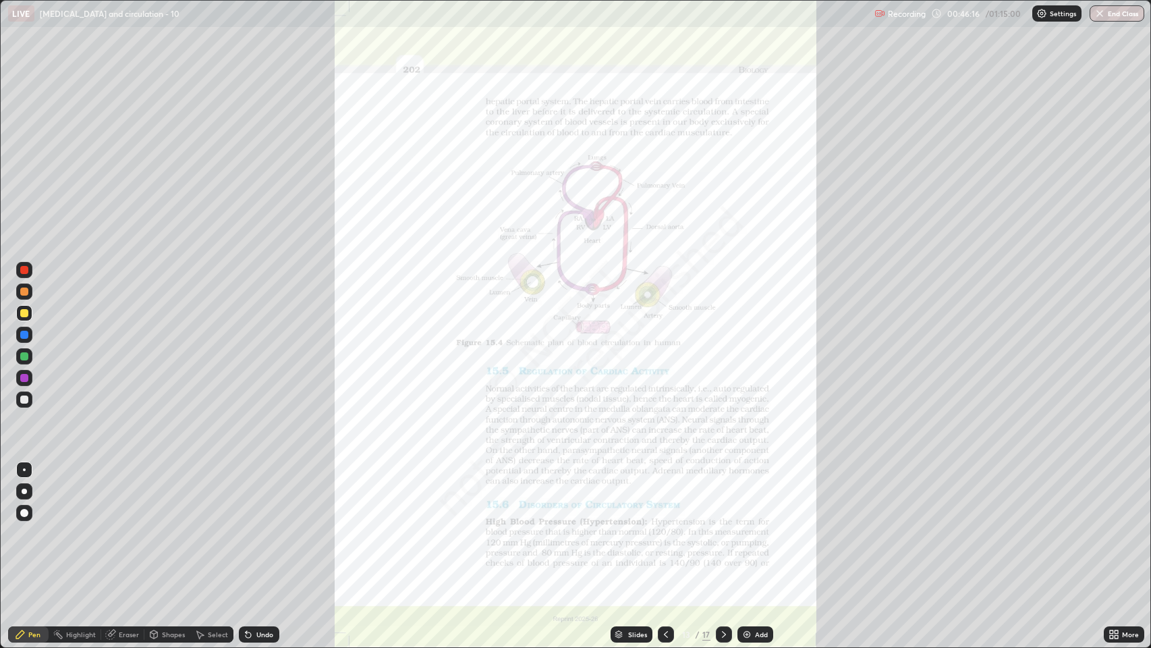
click at [1110, 495] on icon at bounding box center [1111, 631] width 3 height 3
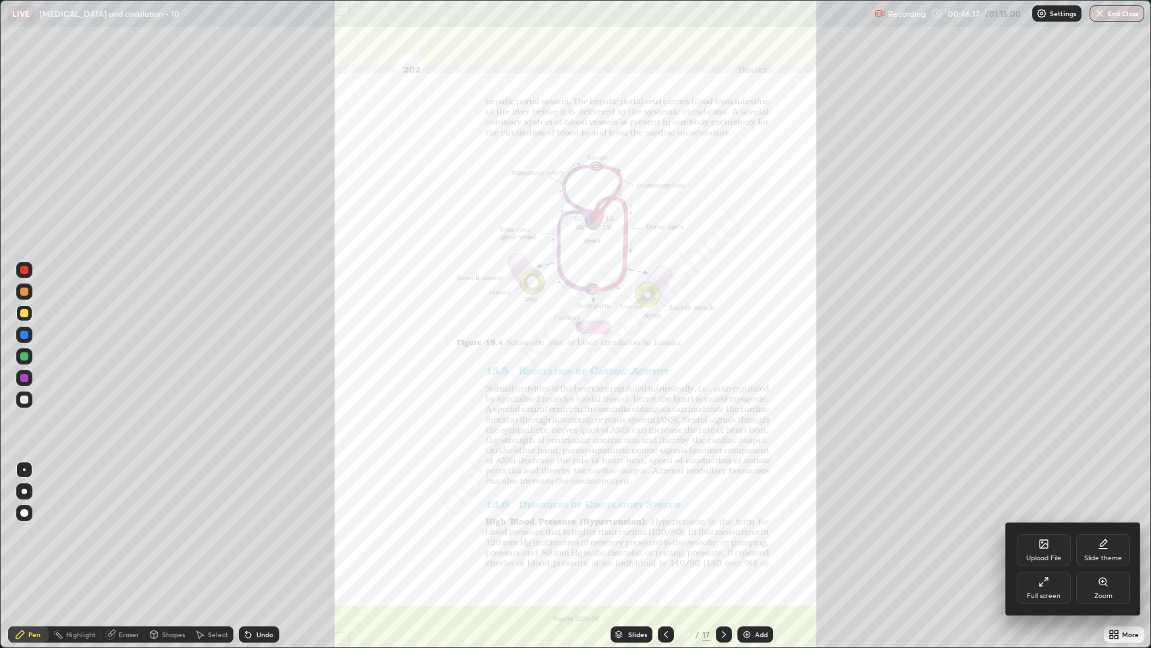
click at [1100, 495] on div "Zoom" at bounding box center [1103, 587] width 54 height 32
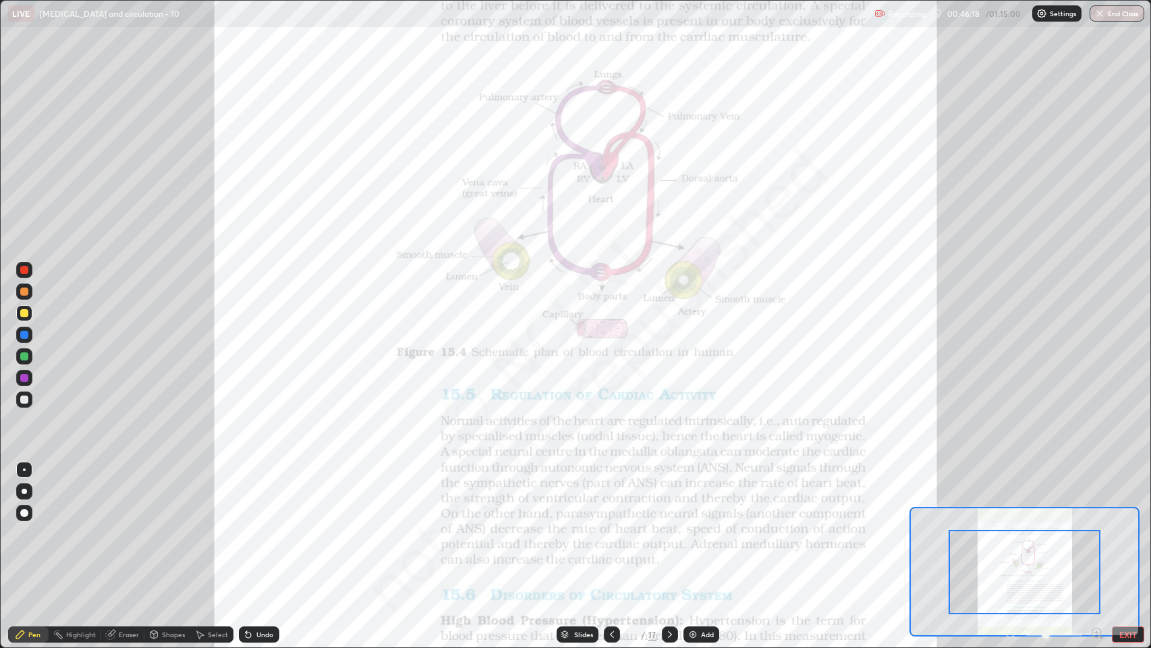
click at [1095, 495] on icon at bounding box center [1096, 632] width 13 height 13
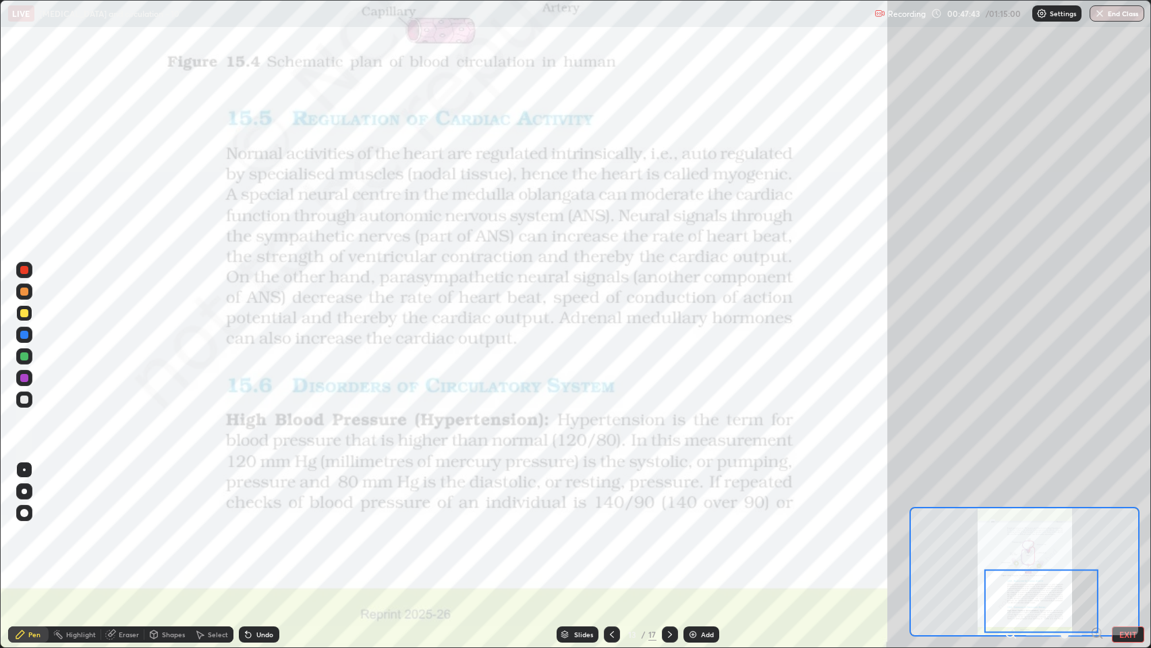
click at [669, 495] on icon at bounding box center [670, 634] width 4 height 7
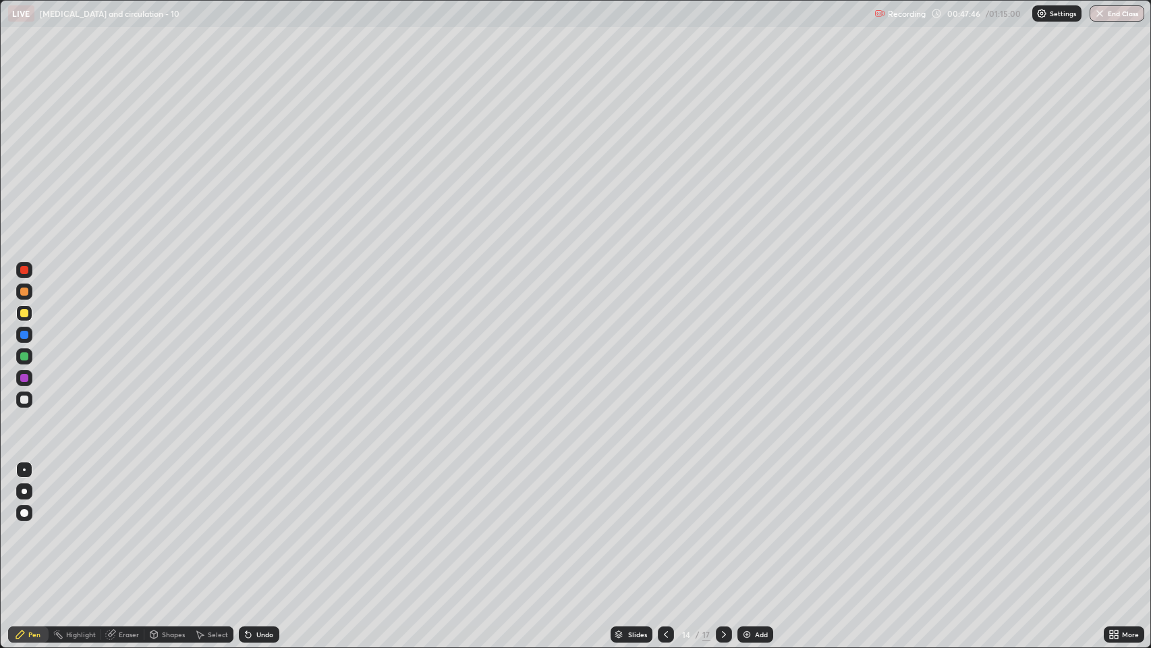
click at [723, 495] on icon at bounding box center [724, 634] width 11 height 11
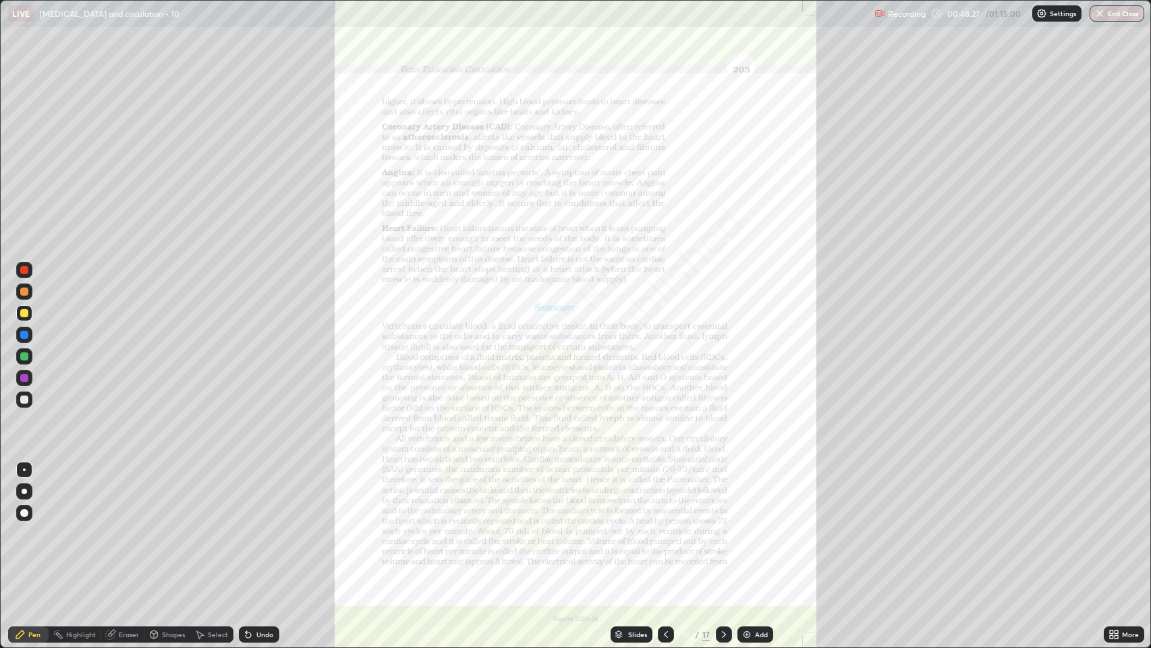
click at [661, 495] on icon at bounding box center [666, 634] width 11 height 11
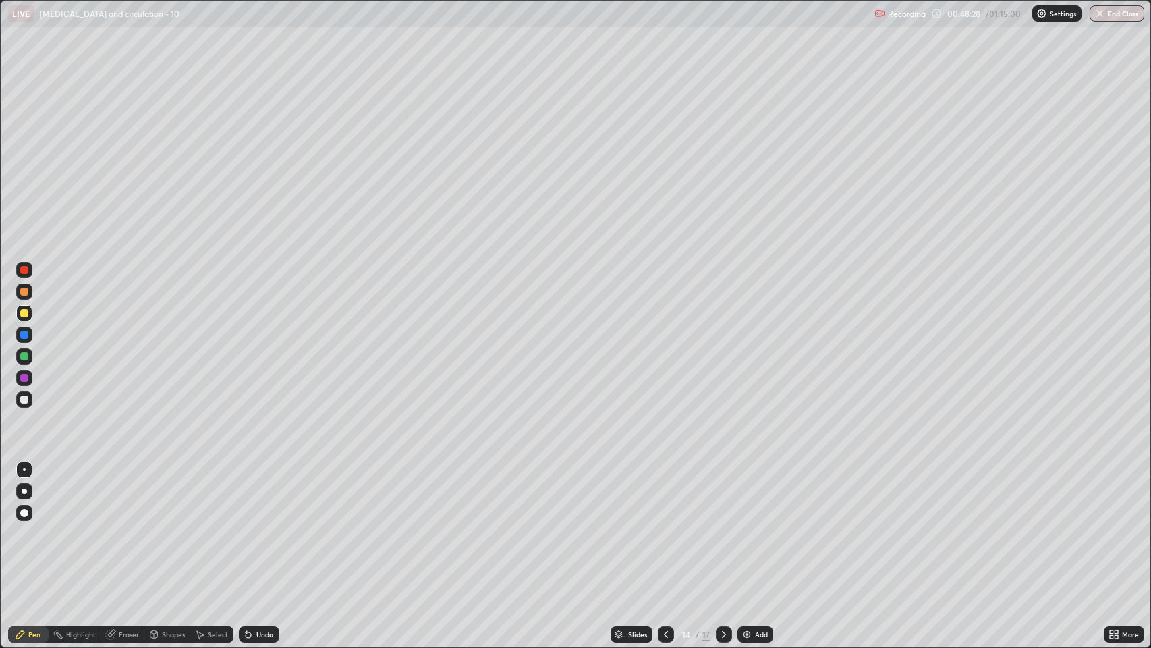
click at [663, 495] on icon at bounding box center [666, 634] width 11 height 11
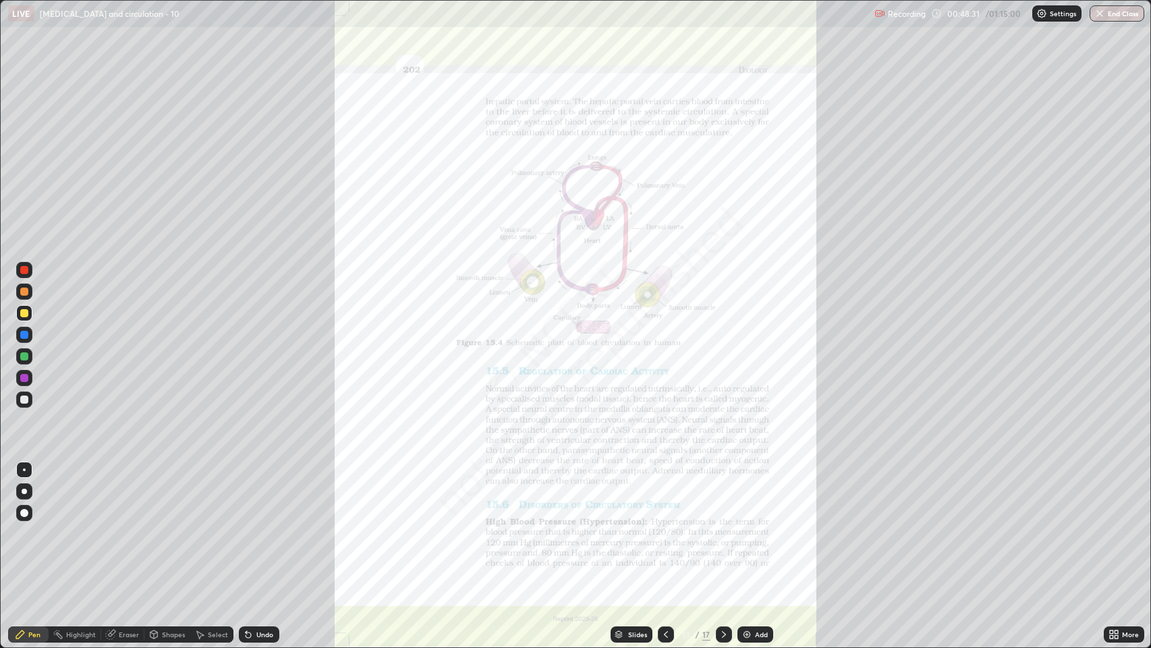
click at [1113, 495] on icon at bounding box center [1111, 631] width 3 height 3
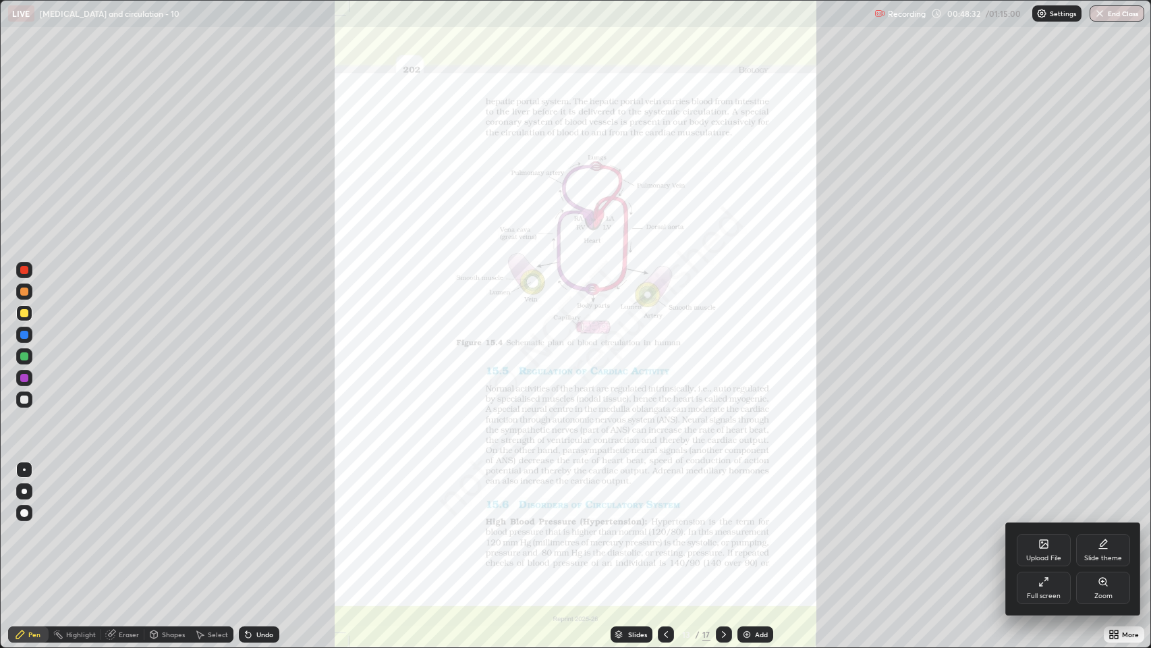
click at [1107, 495] on div "Zoom" at bounding box center [1103, 587] width 54 height 32
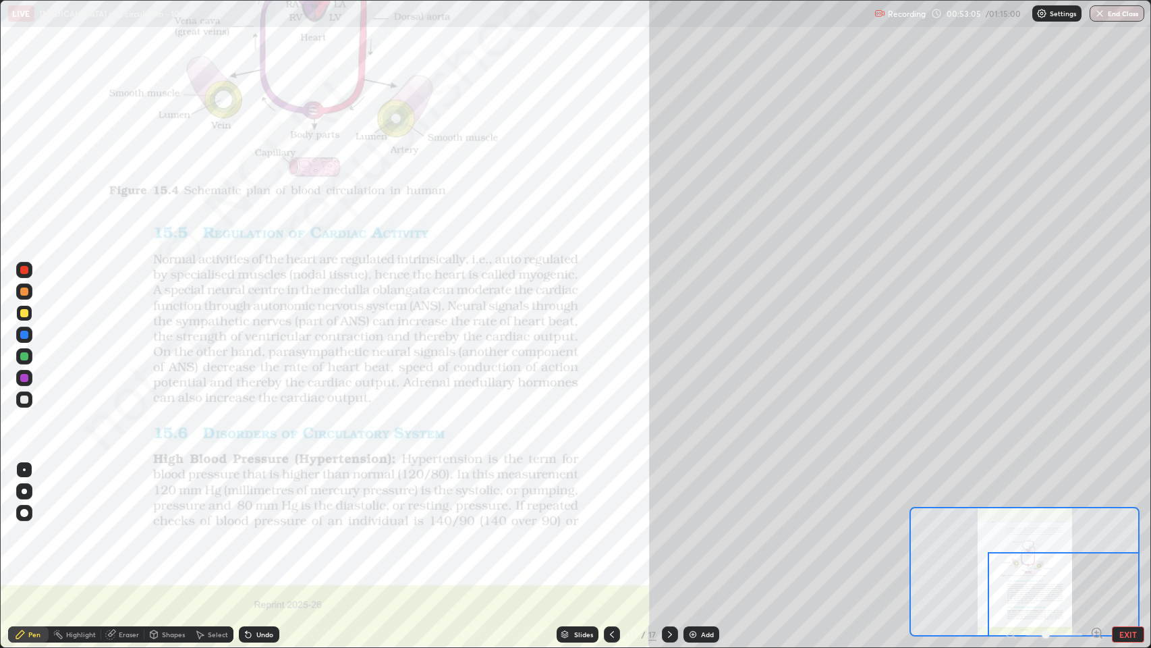
click at [20, 336] on div at bounding box center [24, 335] width 8 height 8
click at [704, 495] on div "Add" at bounding box center [707, 634] width 13 height 7
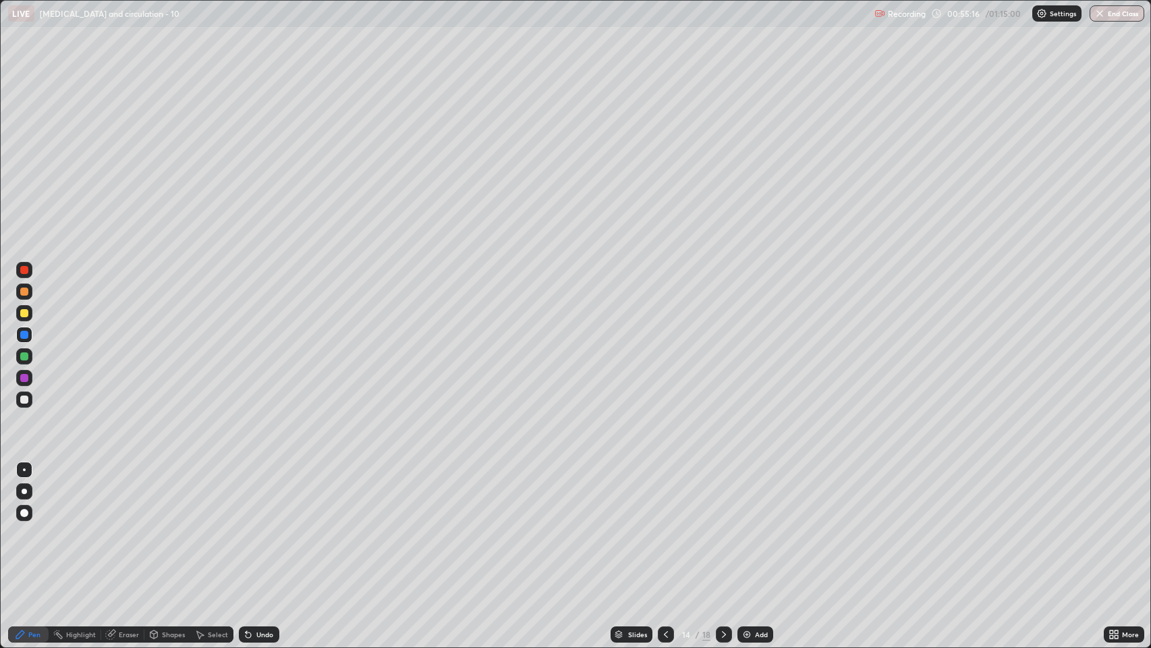
click at [24, 401] on div at bounding box center [24, 399] width 8 height 8
click at [260, 495] on div "Undo" at bounding box center [264, 634] width 17 height 7
click at [256, 495] on div "Undo" at bounding box center [259, 634] width 40 height 16
click at [251, 495] on icon at bounding box center [248, 634] width 11 height 11
click at [760, 495] on div "Add" at bounding box center [755, 634] width 36 height 16
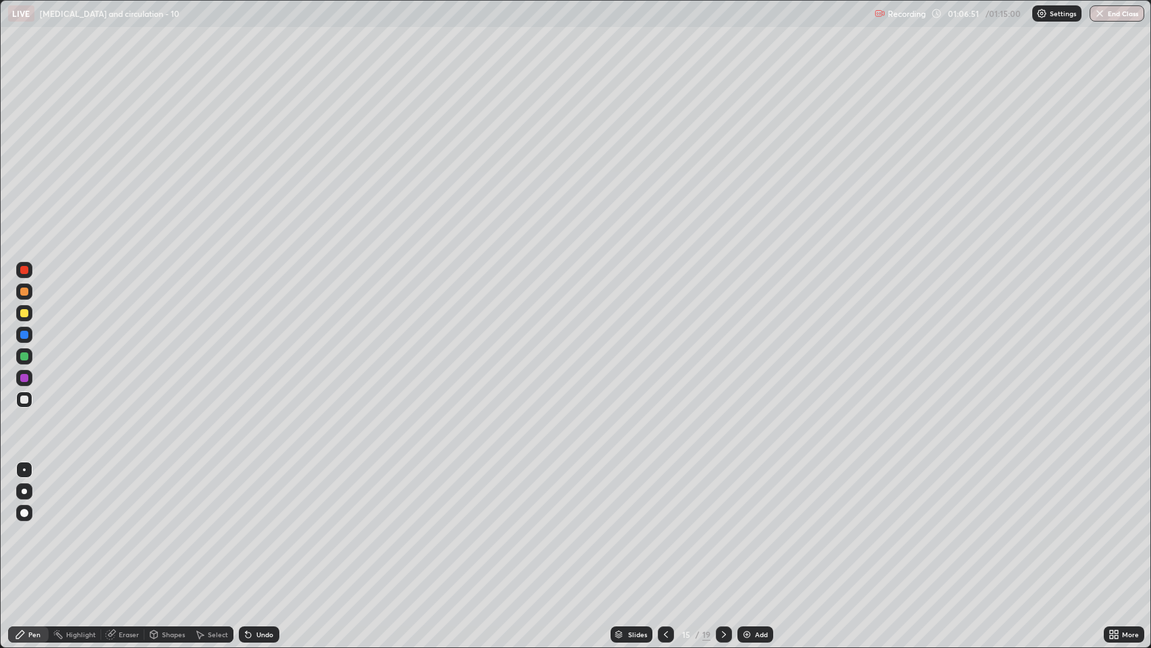
click at [27, 272] on div at bounding box center [24, 270] width 8 height 8
click at [24, 312] on div at bounding box center [24, 313] width 8 height 8
click at [24, 335] on div at bounding box center [24, 335] width 8 height 8
click at [25, 310] on div at bounding box center [24, 313] width 8 height 8
click at [26, 398] on div at bounding box center [24, 399] width 8 height 8
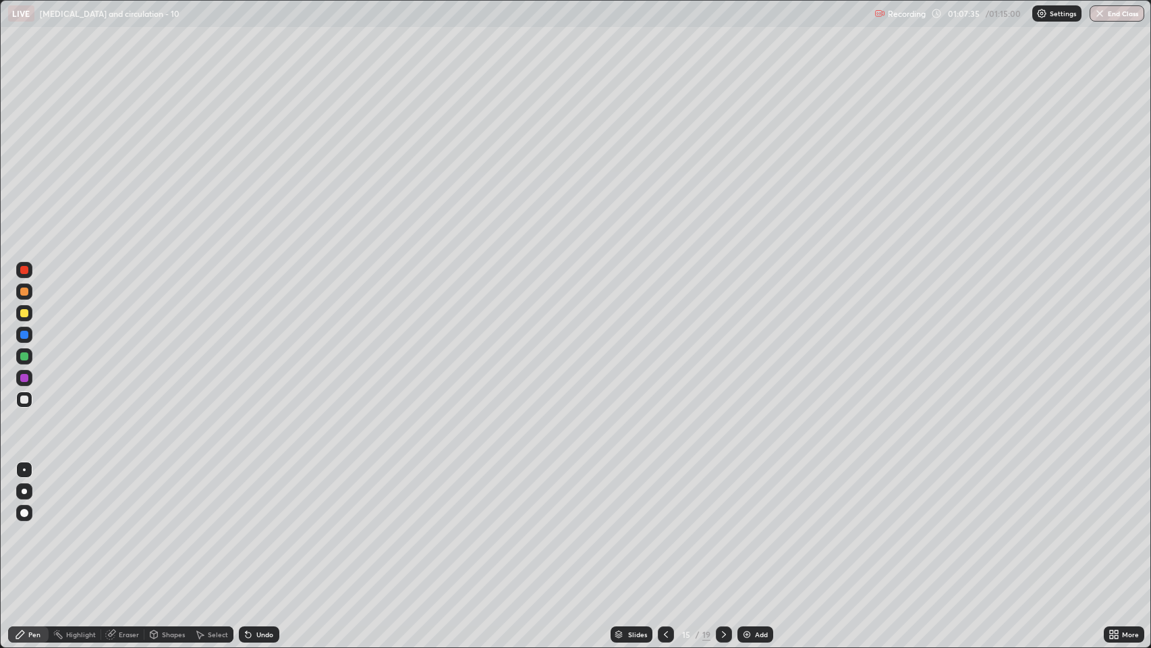
click at [26, 316] on div at bounding box center [24, 313] width 8 height 8
click at [25, 401] on div at bounding box center [24, 399] width 8 height 8
click at [24, 313] on div at bounding box center [24, 313] width 8 height 8
click at [24, 270] on div at bounding box center [24, 270] width 8 height 8
click at [628, 495] on div "Slides" at bounding box center [637, 634] width 19 height 7
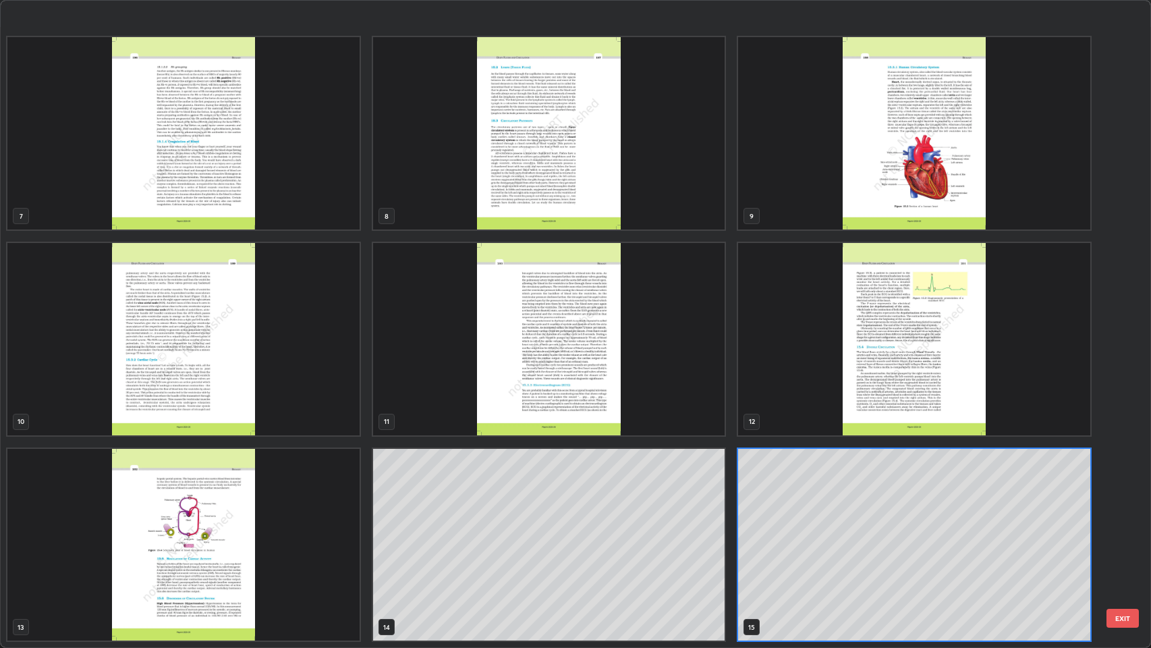
scroll to position [497, 0]
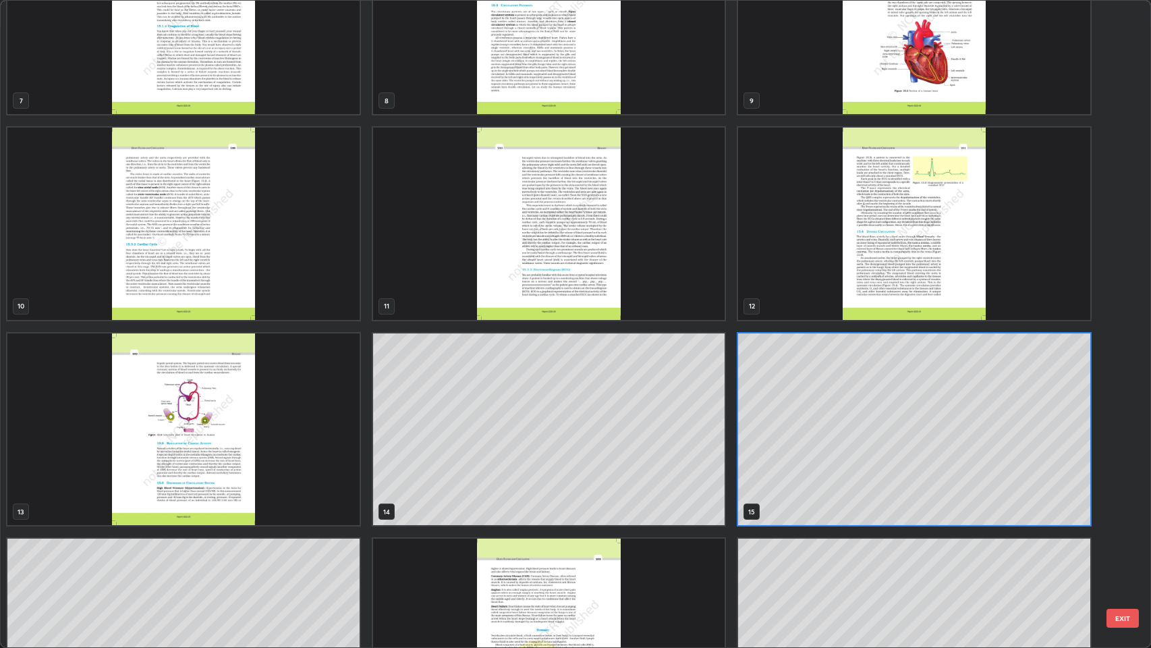
click at [671, 495] on img "grid" at bounding box center [549, 634] width 352 height 192
click at [661, 495] on div "7 8 9 10 11 12 13 14 15 16 17 18 19" at bounding box center [564, 324] width 1127 height 646
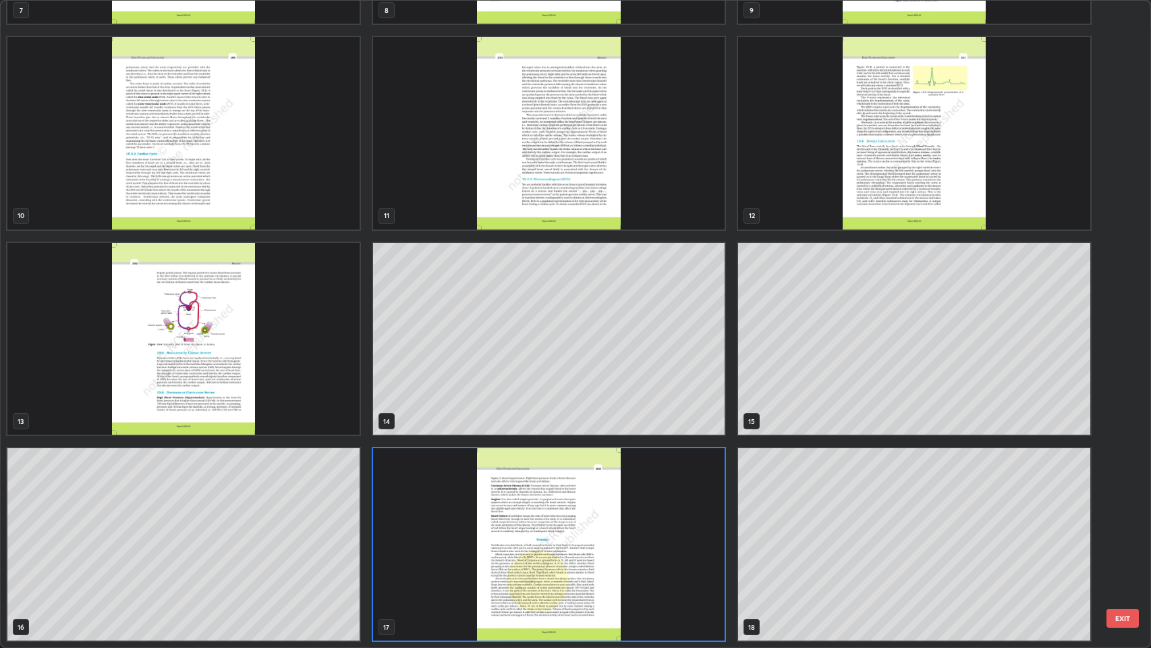
click at [663, 495] on img "grid" at bounding box center [549, 544] width 352 height 192
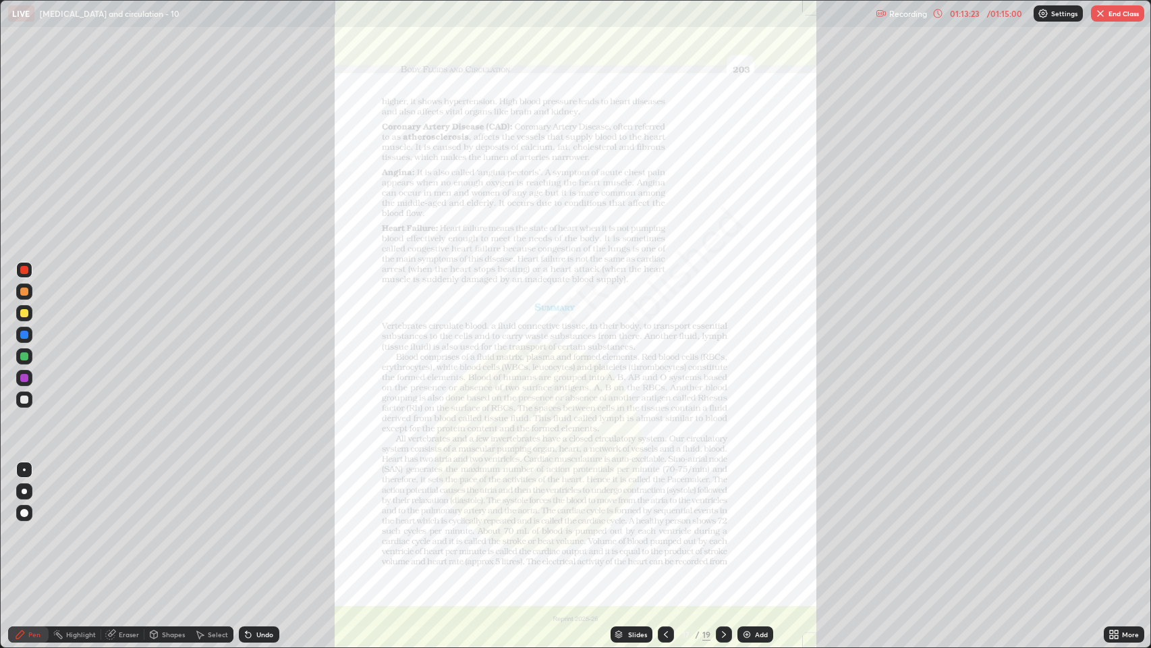
click at [656, 495] on img "grid" at bounding box center [549, 544] width 352 height 192
click at [1112, 495] on icon at bounding box center [1111, 636] width 3 height 3
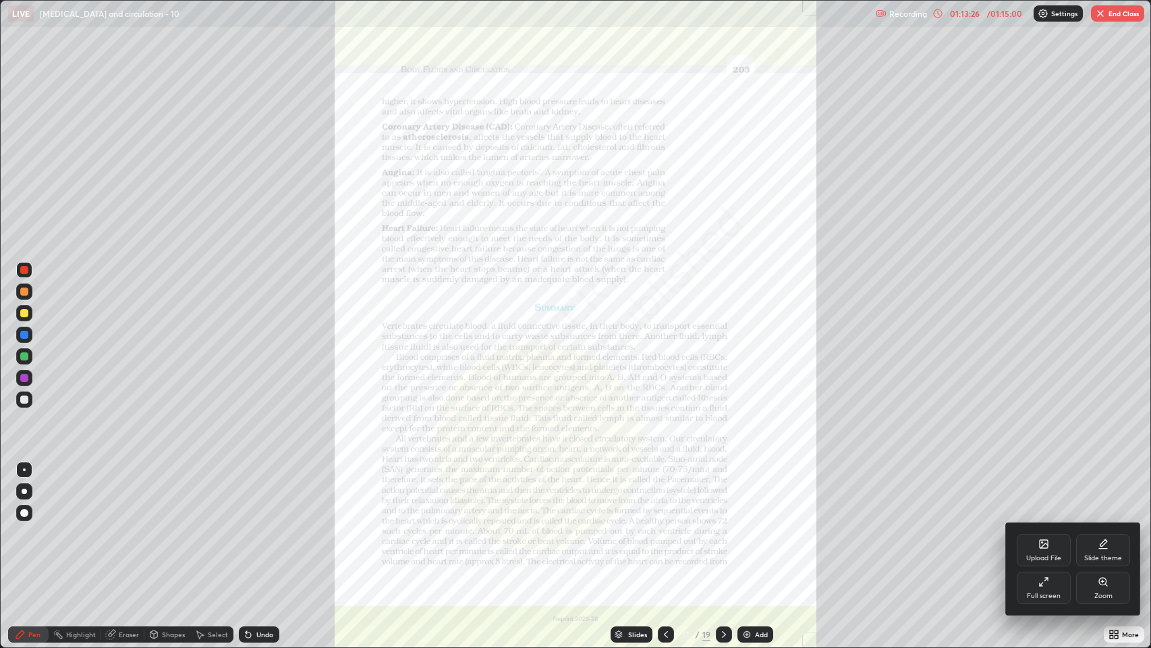
click at [1108, 495] on div "Zoom" at bounding box center [1103, 595] width 18 height 7
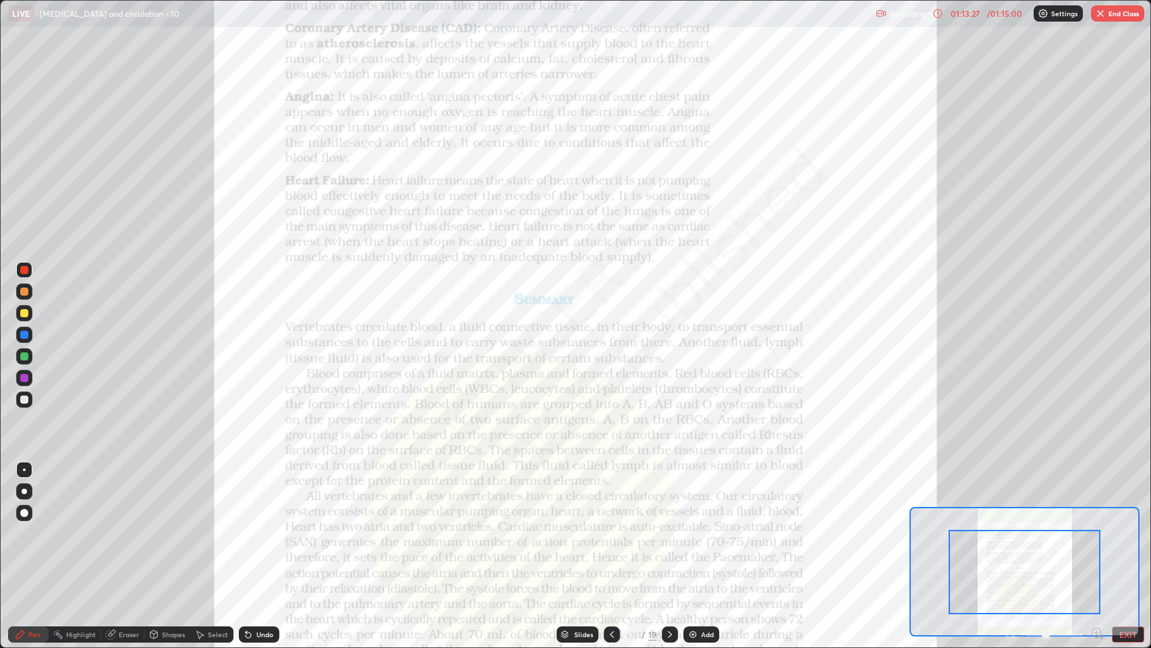
click at [1096, 495] on icon at bounding box center [1096, 632] width 3 height 0
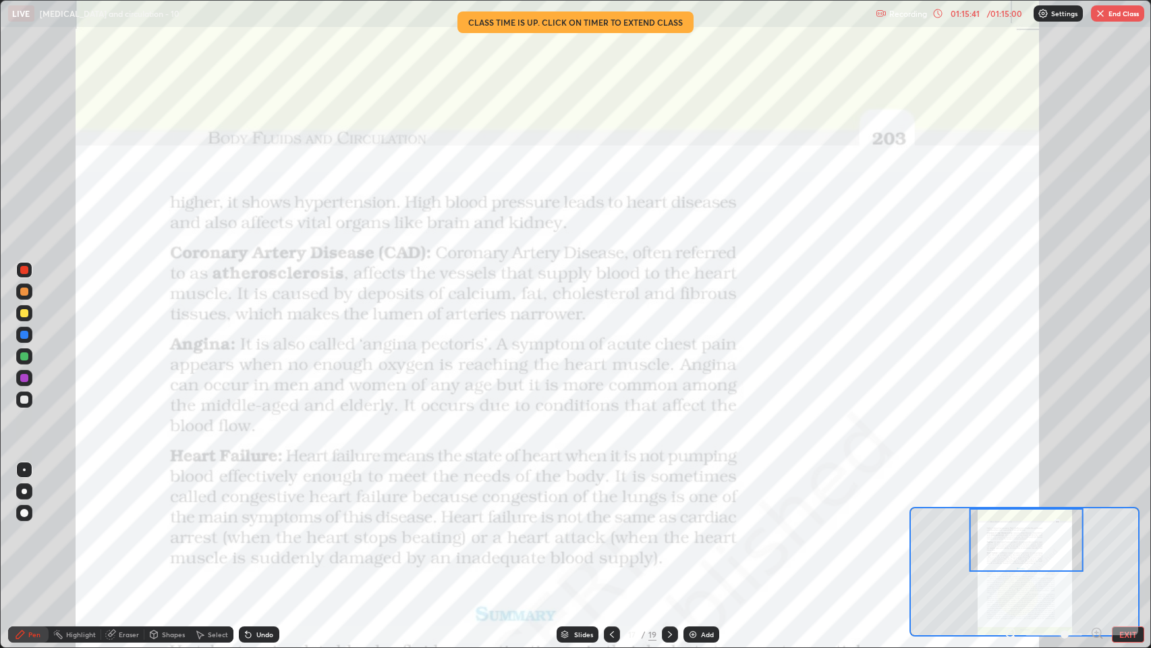
click at [1117, 17] on button "End Class" at bounding box center [1117, 13] width 53 height 16
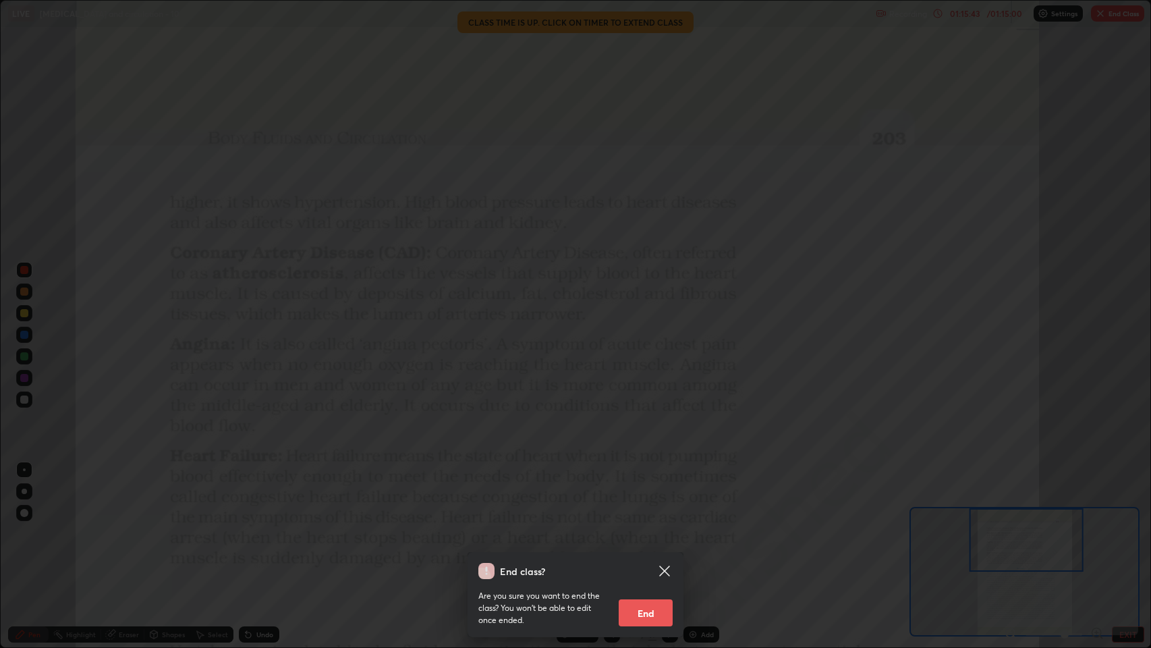
click at [653, 495] on button "End" at bounding box center [646, 612] width 54 height 27
